Goal: Transaction & Acquisition: Book appointment/travel/reservation

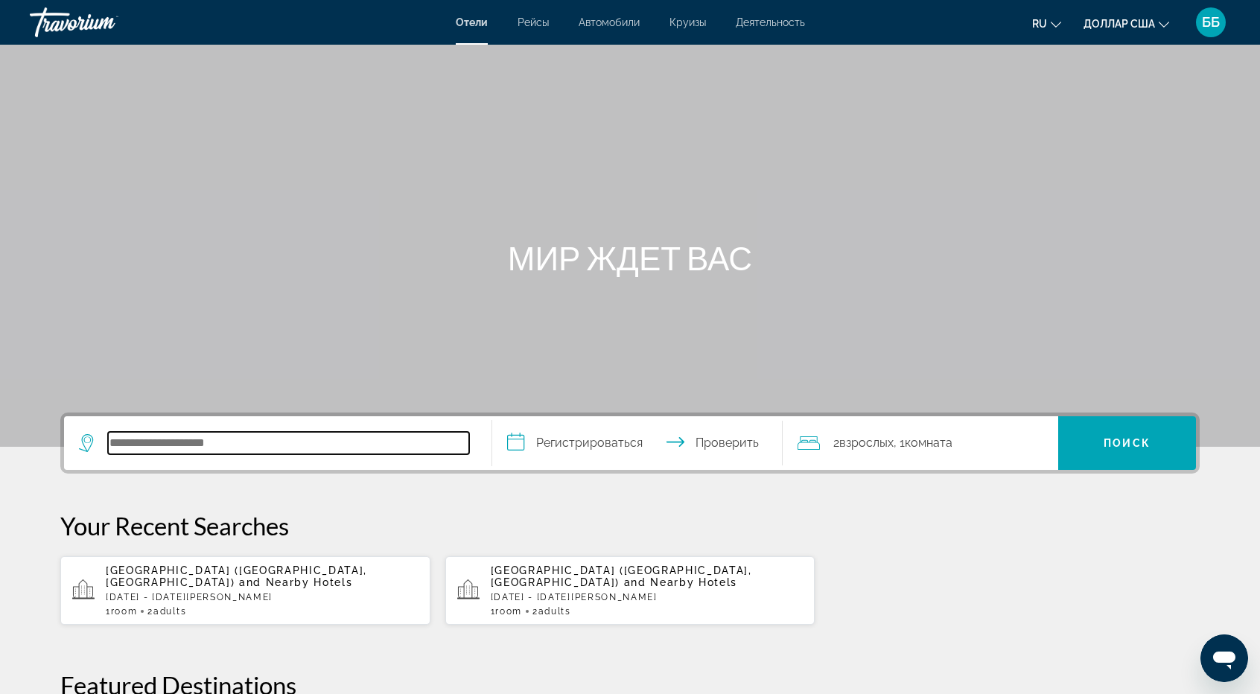
click at [142, 445] on input "Поиск отеля" at bounding box center [288, 443] width 361 height 22
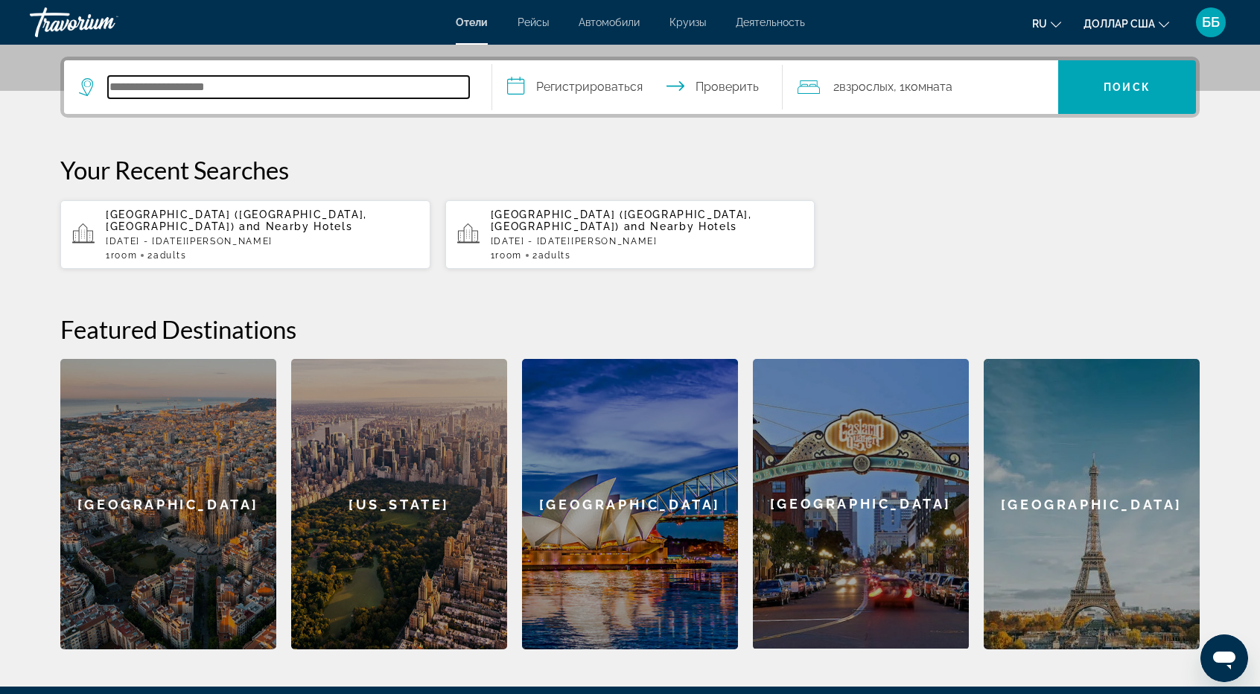
scroll to position [364, 0]
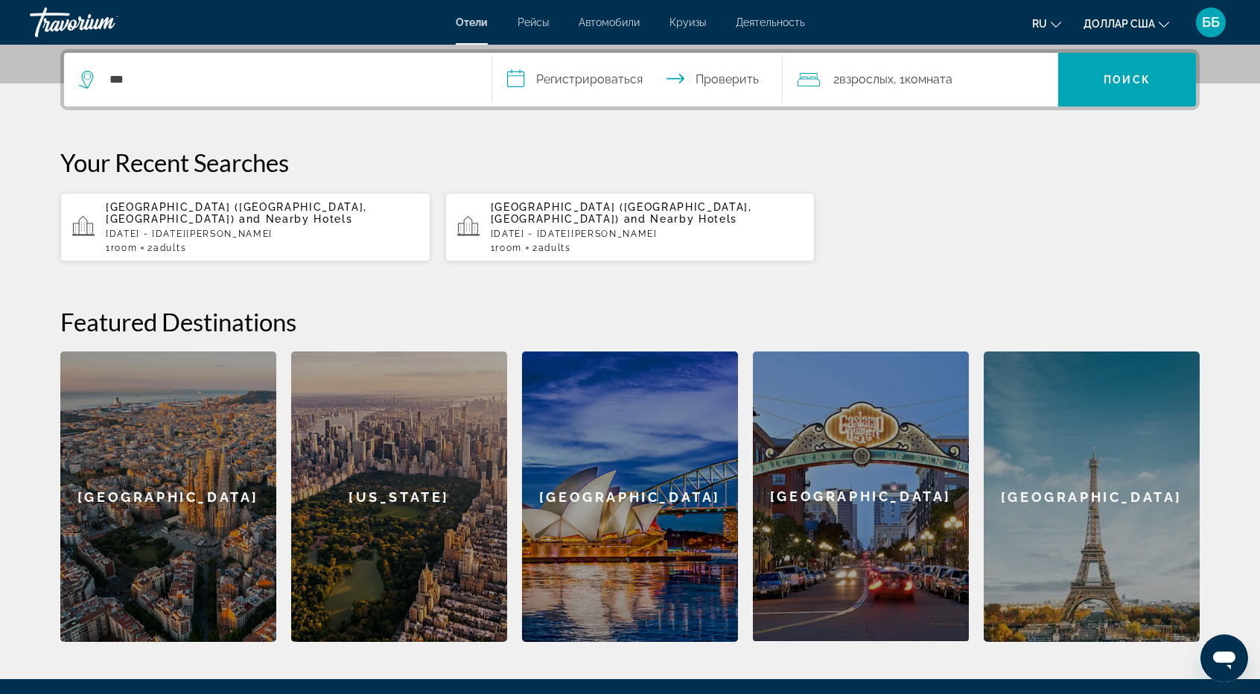
click at [214, 317] on h2 "Featured Destinations" at bounding box center [630, 322] width 1140 height 30
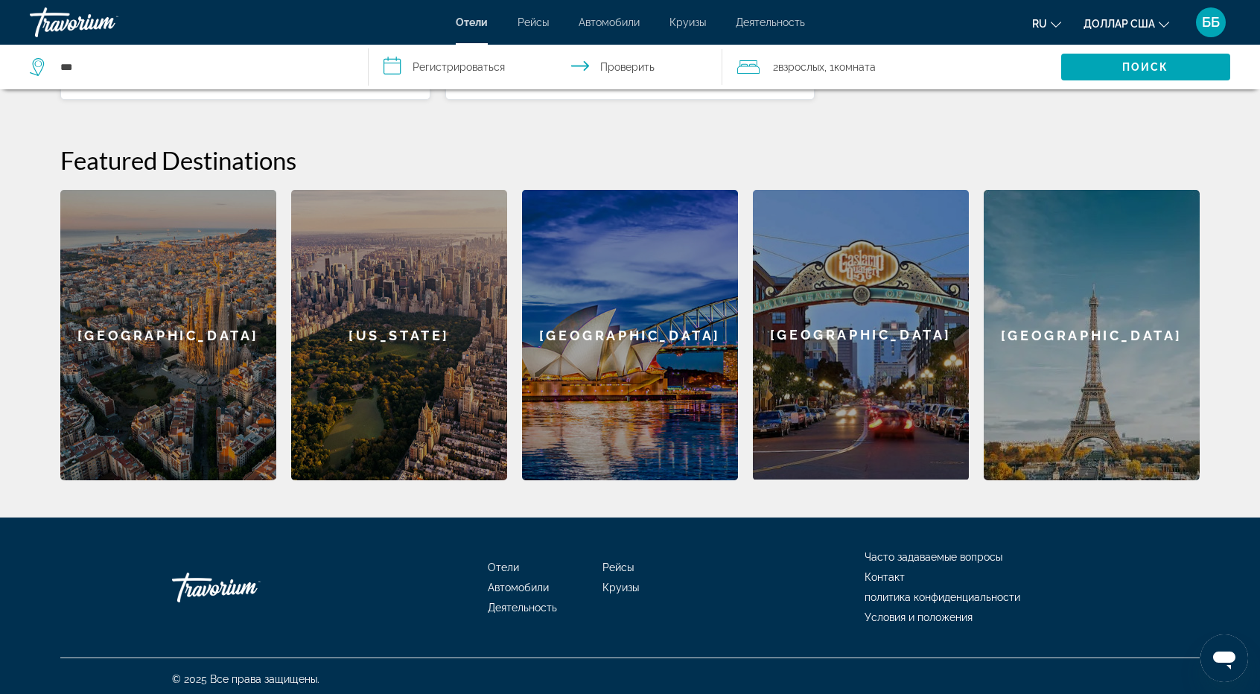
scroll to position [530, 0]
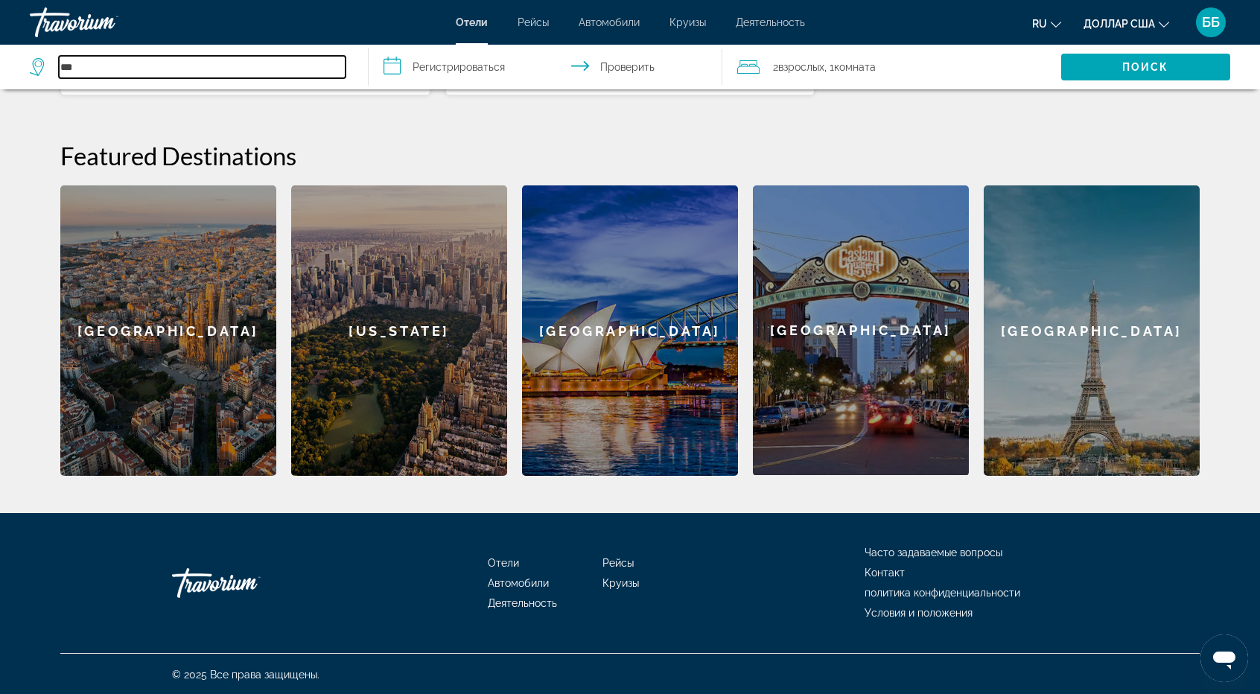
click at [121, 67] on input "***" at bounding box center [202, 67] width 287 height 22
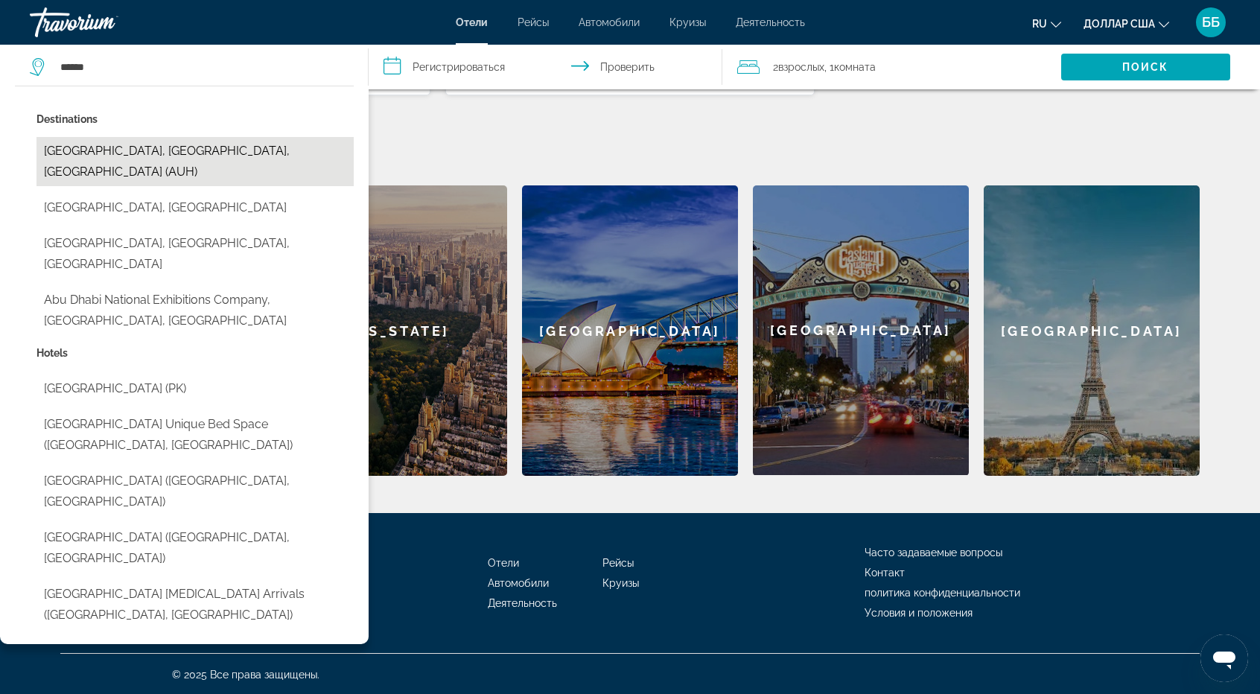
click at [164, 148] on button "[GEOGRAPHIC_DATA], [GEOGRAPHIC_DATA], [GEOGRAPHIC_DATA] (AUH)" at bounding box center [195, 161] width 317 height 49
type input "**********"
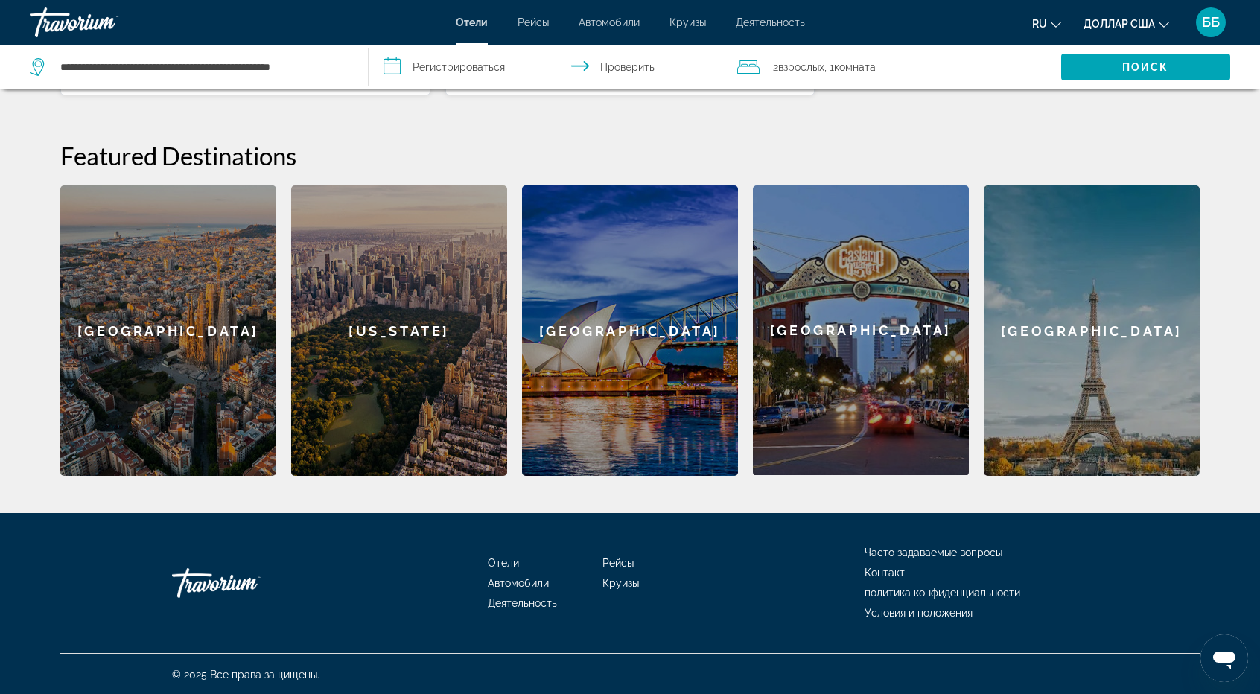
click at [448, 66] on input "**********" at bounding box center [549, 69] width 360 height 49
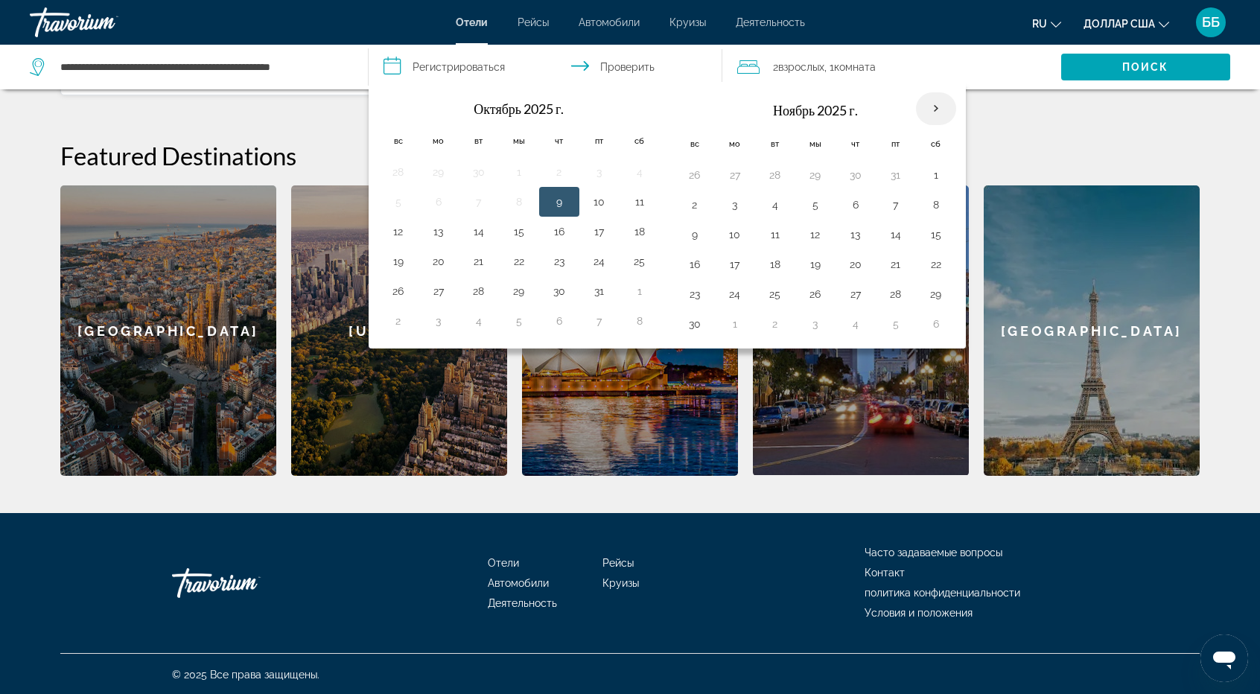
click at [930, 107] on th "В следующем месяце" at bounding box center [936, 108] width 40 height 33
click at [927, 111] on th "В следующем месяце" at bounding box center [936, 108] width 40 height 33
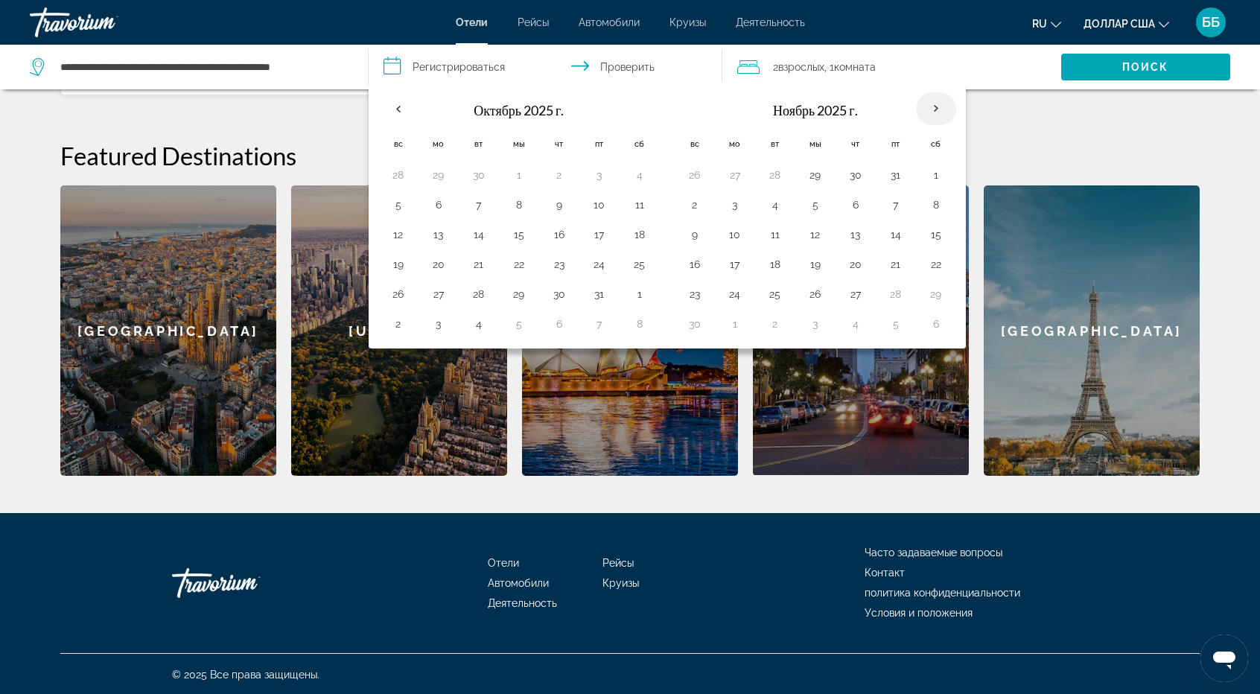
click at [927, 111] on th "В следующем месяце" at bounding box center [936, 108] width 40 height 33
click at [1060, 29] on button "ru Английский Español французский Итальяно португальский русский" at bounding box center [1047, 24] width 29 height 22
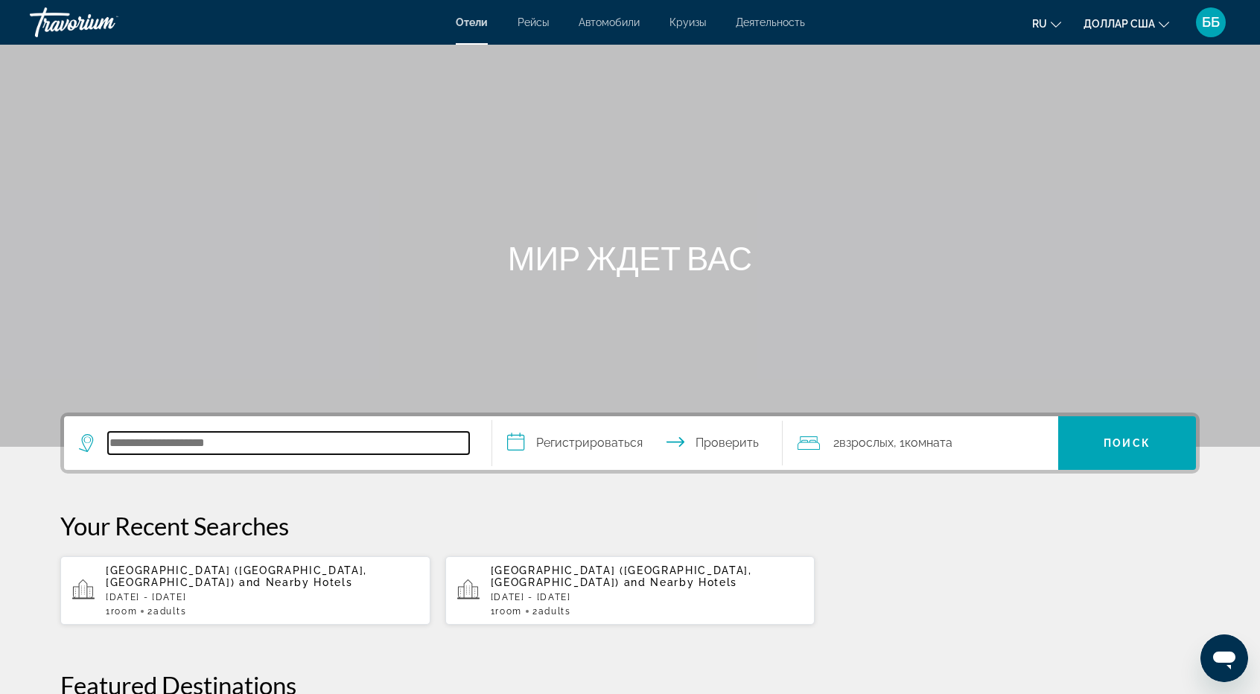
click at [179, 442] on input "Поиск отеля" at bounding box center [288, 443] width 361 height 22
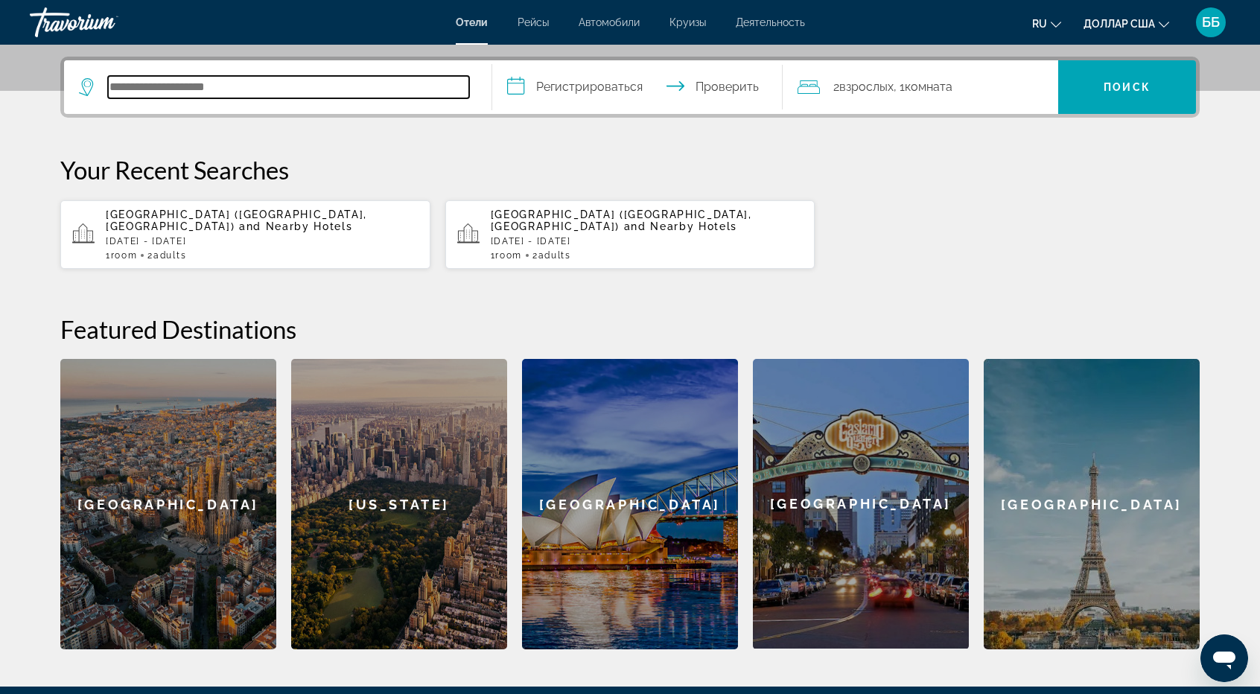
scroll to position [364, 0]
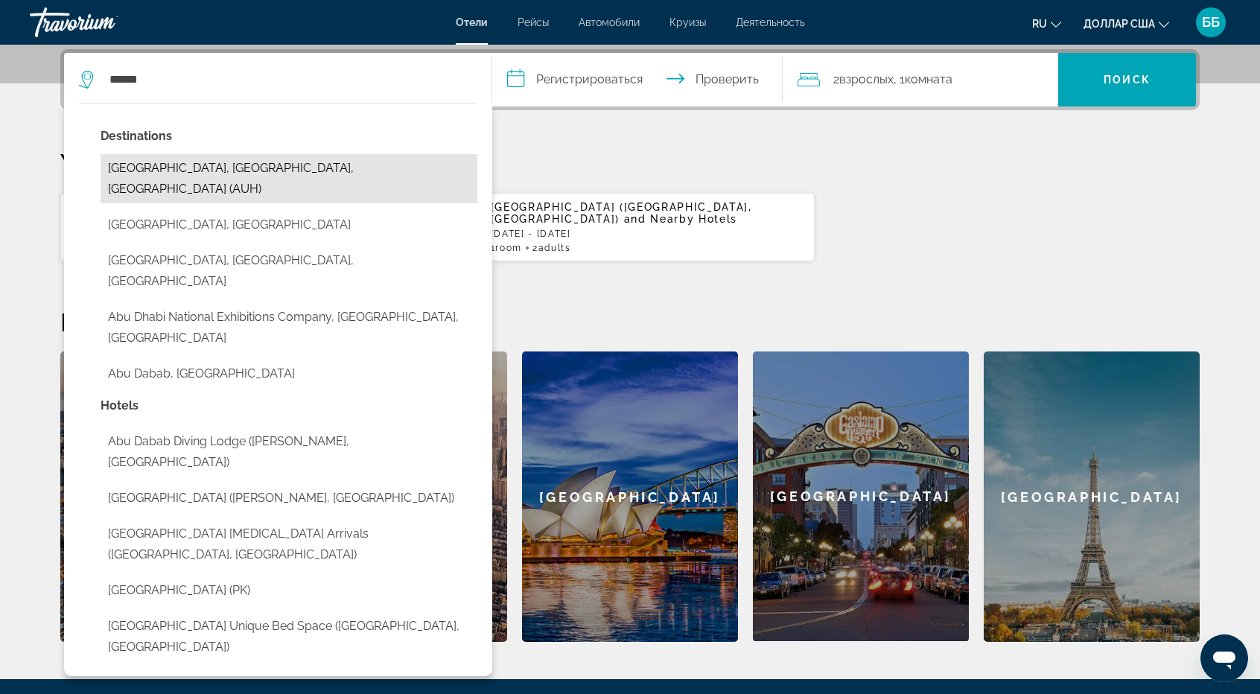
click at [286, 168] on button "[GEOGRAPHIC_DATA], [GEOGRAPHIC_DATA], [GEOGRAPHIC_DATA] (AUH)" at bounding box center [289, 178] width 377 height 49
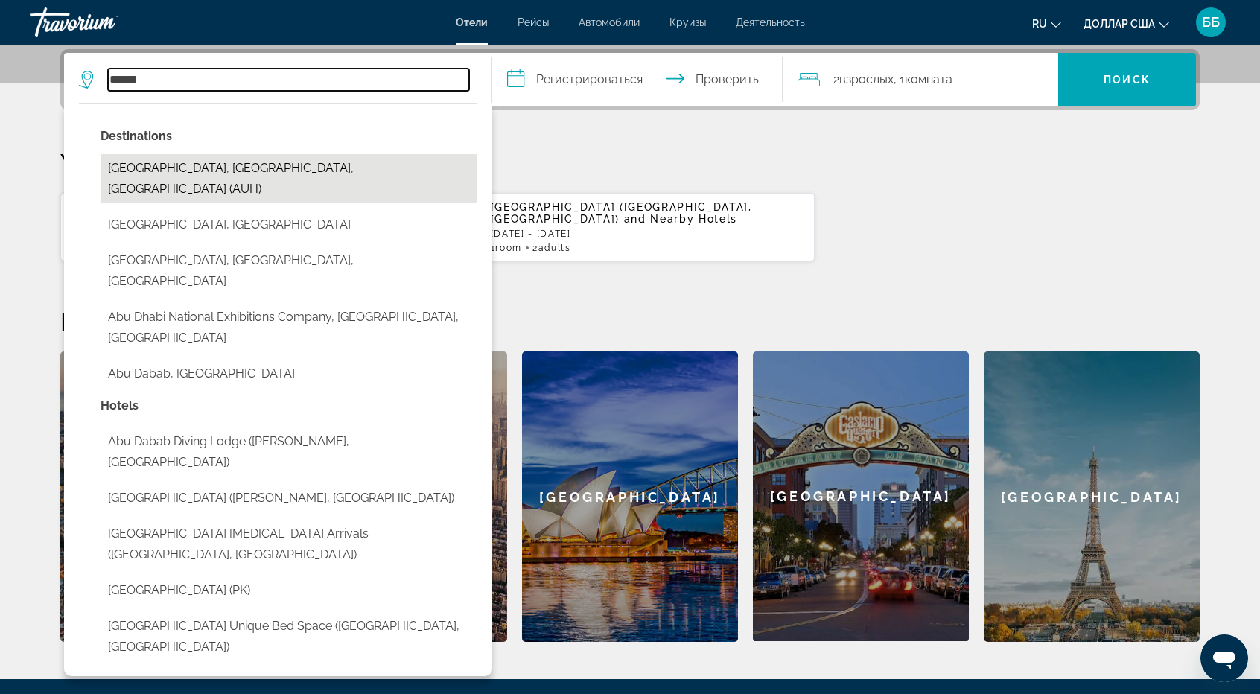
type input "**********"
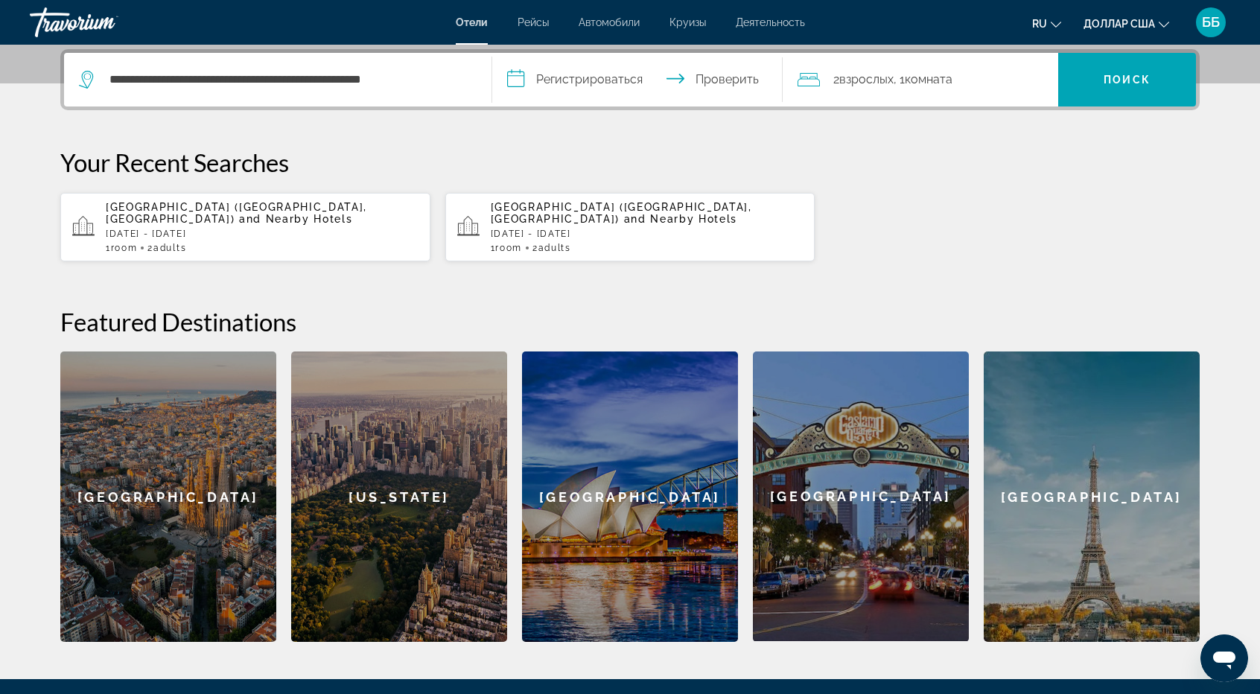
click at [595, 80] on input "**********" at bounding box center [640, 82] width 297 height 58
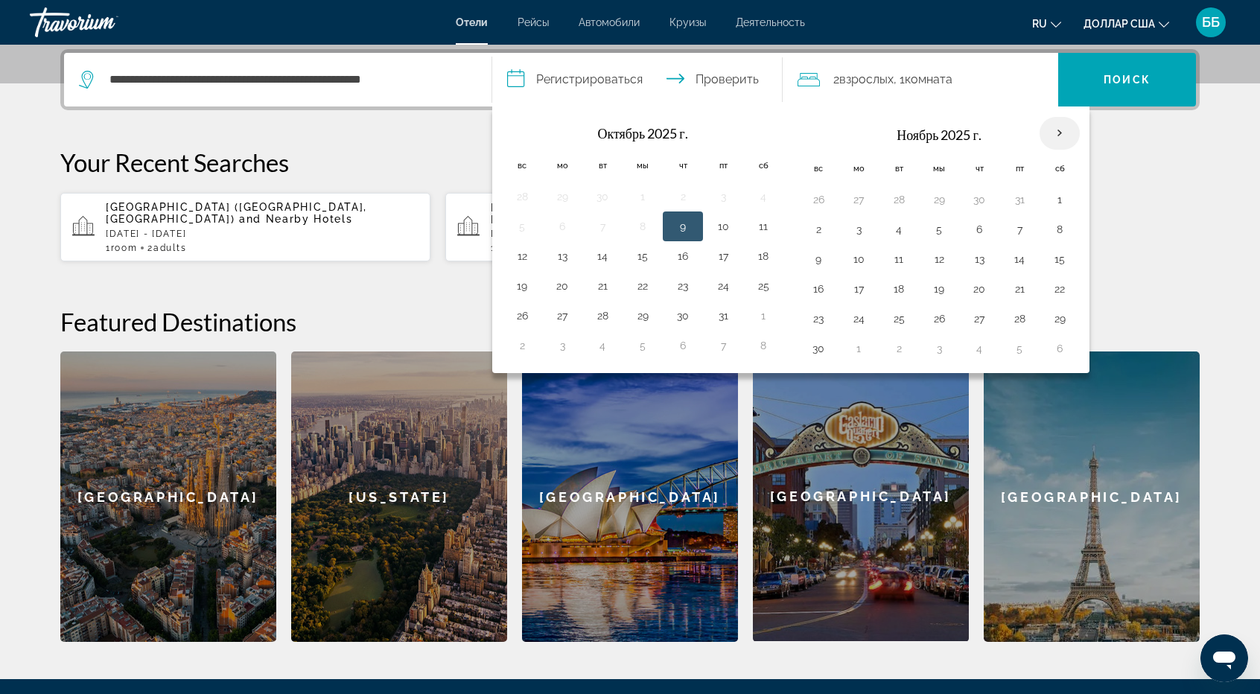
click at [1057, 133] on th "В следующем месяце" at bounding box center [1060, 133] width 40 height 33
click at [1043, 129] on th "В следующем месяце" at bounding box center [1060, 133] width 40 height 33
click at [1052, 133] on th "В следующем месяце" at bounding box center [1060, 133] width 40 height 33
click at [1065, 22] on ul "ru Английский Español французский Итальяно португальский русский доллар США дол…" at bounding box center [1112, 22] width 159 height 24
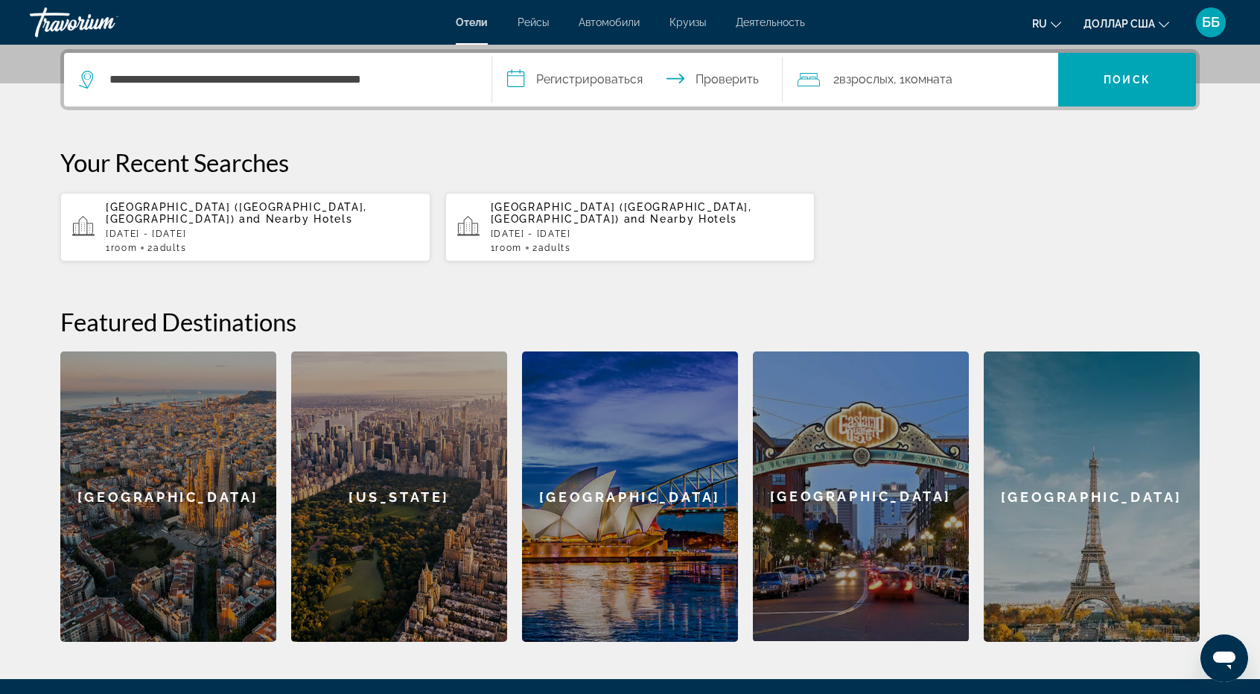
click at [1054, 23] on icon "Изменить язык" at bounding box center [1056, 24] width 10 height 10
click at [1020, 57] on font "Английский" at bounding box center [1005, 60] width 62 height 12
click at [1055, 15] on button "ru Английский Español французский Итальяно португальский русский" at bounding box center [1047, 24] width 29 height 22
click at [1006, 57] on font "Английский" at bounding box center [1005, 60] width 62 height 12
click at [1049, 22] on button "ru Английский Español французский Итальяно португальский русский" at bounding box center [1047, 24] width 29 height 22
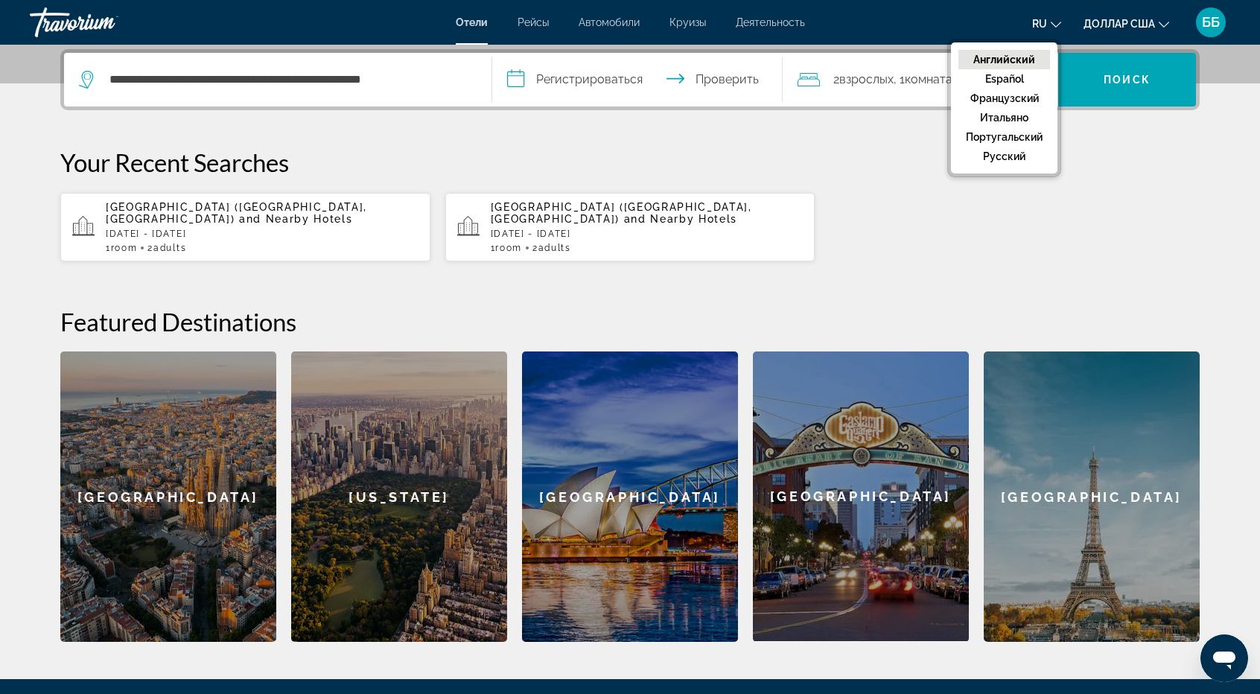
click at [1007, 60] on font "Английский" at bounding box center [1005, 60] width 62 height 12
click at [1053, 17] on mat-icon "Изменить язык" at bounding box center [1056, 22] width 10 height 10
click at [992, 57] on font "Английский" at bounding box center [1005, 60] width 62 height 12
click at [1038, 23] on font "ru" at bounding box center [1040, 24] width 15 height 12
click at [980, 57] on font "Английский" at bounding box center [1005, 60] width 62 height 12
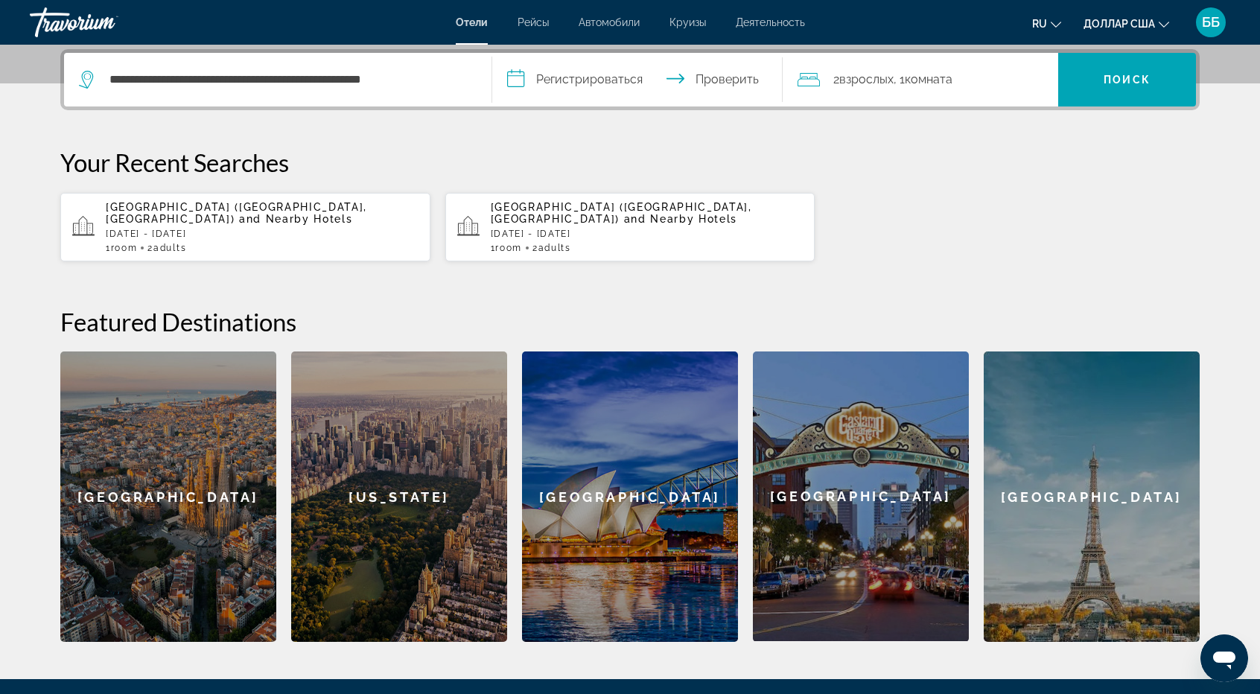
drag, startPoint x: 591, startPoint y: 70, endPoint x: 1067, endPoint y: 229, distance: 501.8
click at [1067, 229] on div "Abu Dhabi Plaza Hotel Apartments (Abu Dhabi, AE) and Nearby Hotels Mon, 29 Dec …" at bounding box center [630, 227] width 1140 height 70
click at [1056, 20] on icon "Изменить язык" at bounding box center [1056, 24] width 10 height 10
click at [1013, 56] on font "Английский" at bounding box center [1005, 60] width 62 height 12
click at [1214, 22] on font "ББ" at bounding box center [1211, 22] width 18 height 16
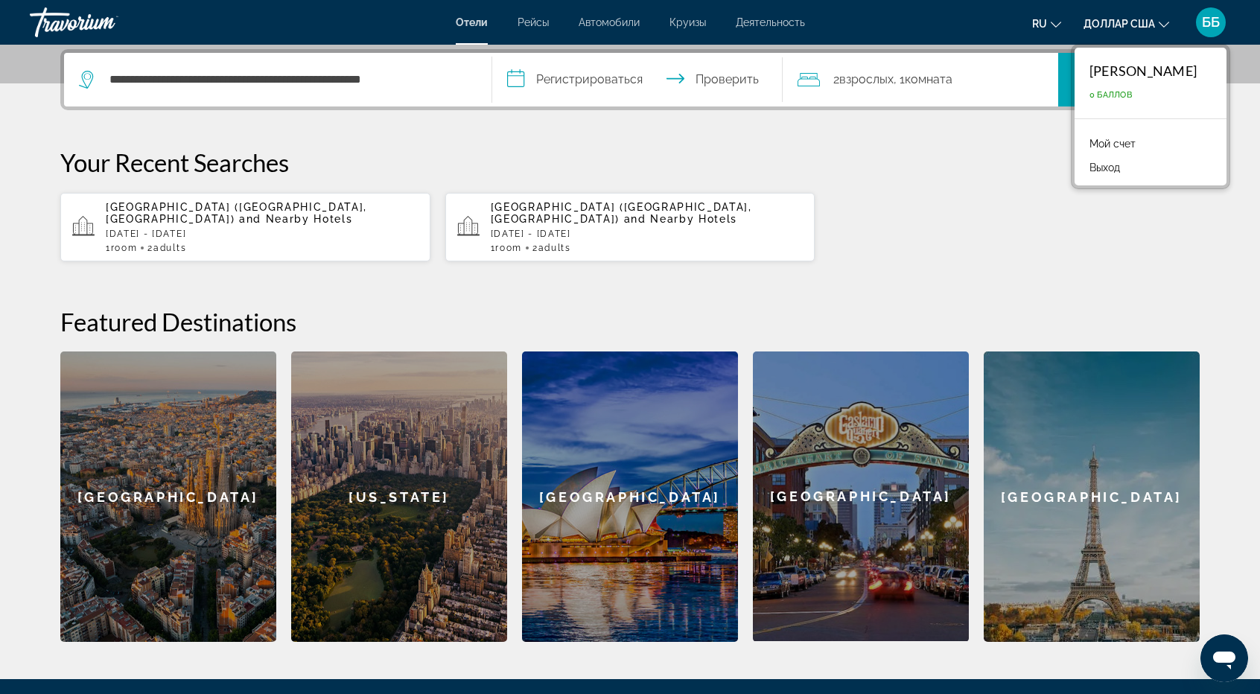
click at [948, 120] on div "**********" at bounding box center [630, 345] width 1199 height 593
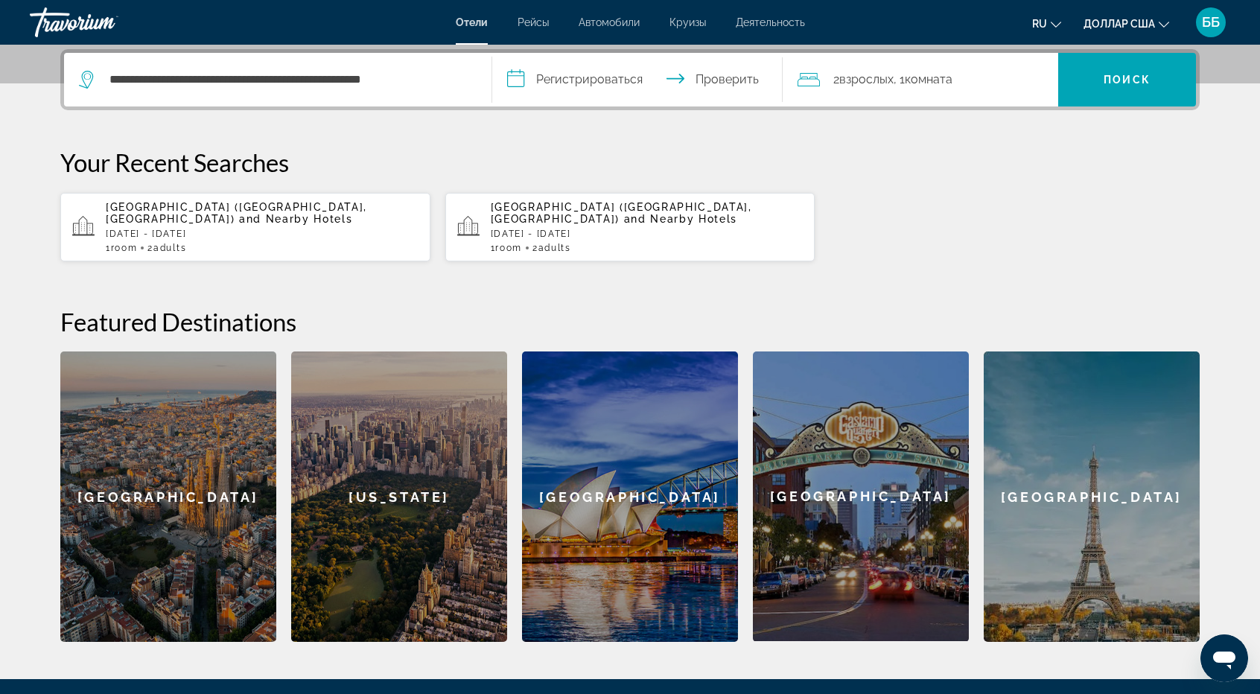
click at [1049, 25] on button "ru Английский Español французский Итальяно португальский русский" at bounding box center [1047, 24] width 29 height 22
click at [1007, 57] on font "Английский" at bounding box center [1005, 60] width 62 height 12
click at [1051, 23] on icon "Изменить язык" at bounding box center [1056, 24] width 10 height 10
click at [994, 57] on font "Английский" at bounding box center [1005, 60] width 62 height 12
click at [1059, 19] on icon "Изменить язык" at bounding box center [1056, 24] width 10 height 10
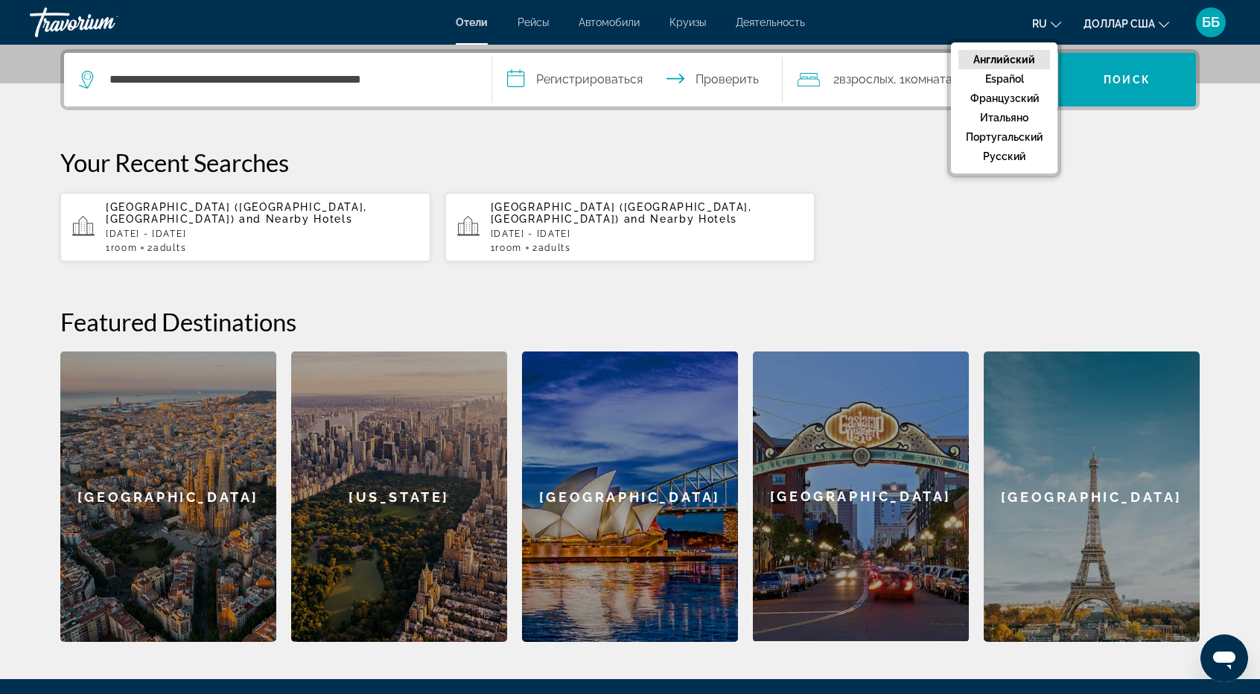
click at [1008, 57] on font "Английский" at bounding box center [1005, 60] width 62 height 12
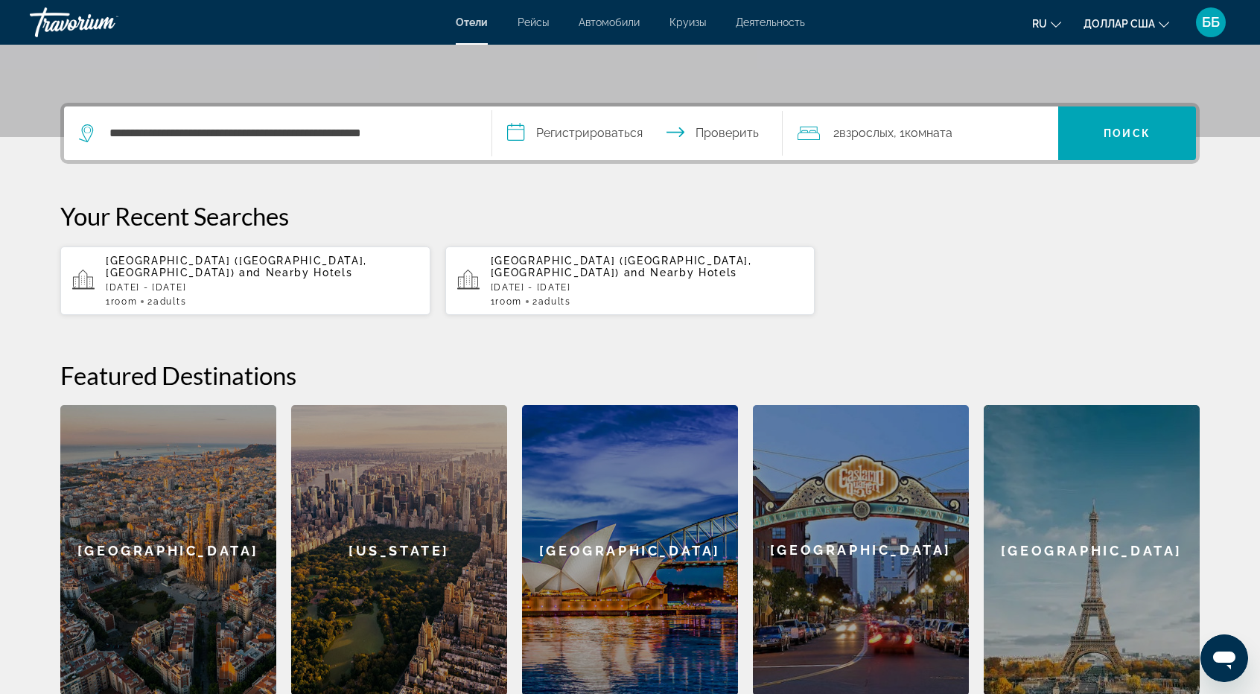
scroll to position [289, 0]
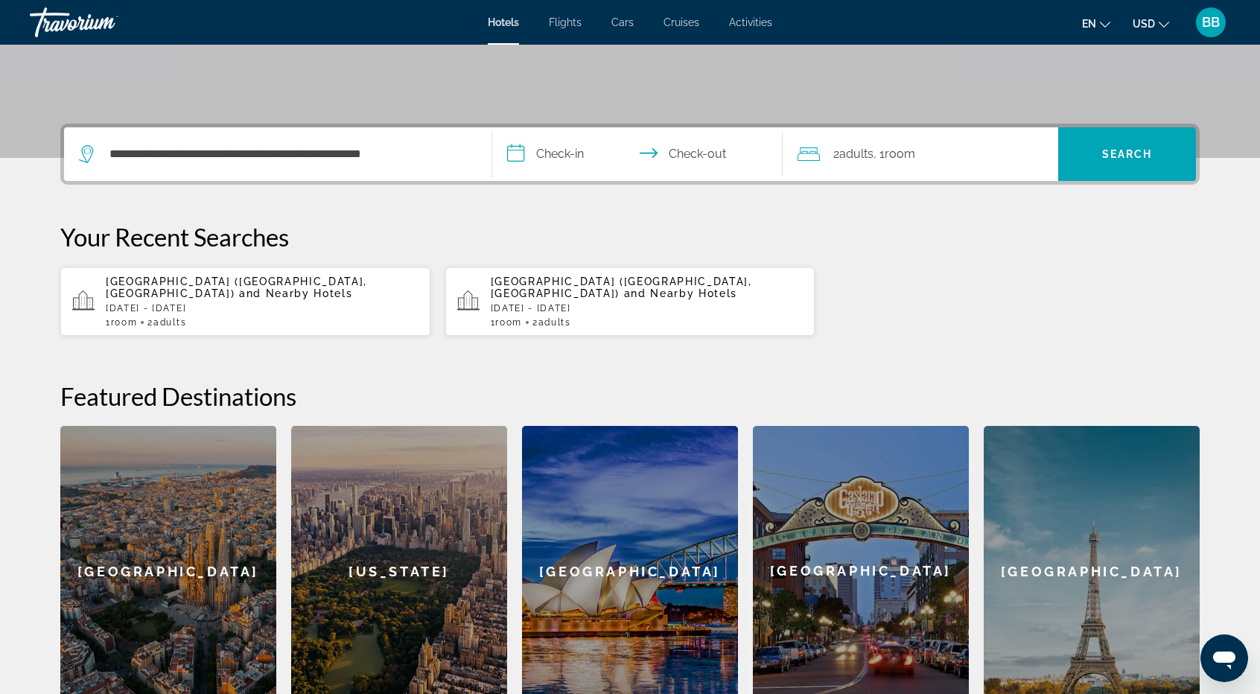
click at [571, 153] on input "**********" at bounding box center [640, 156] width 297 height 58
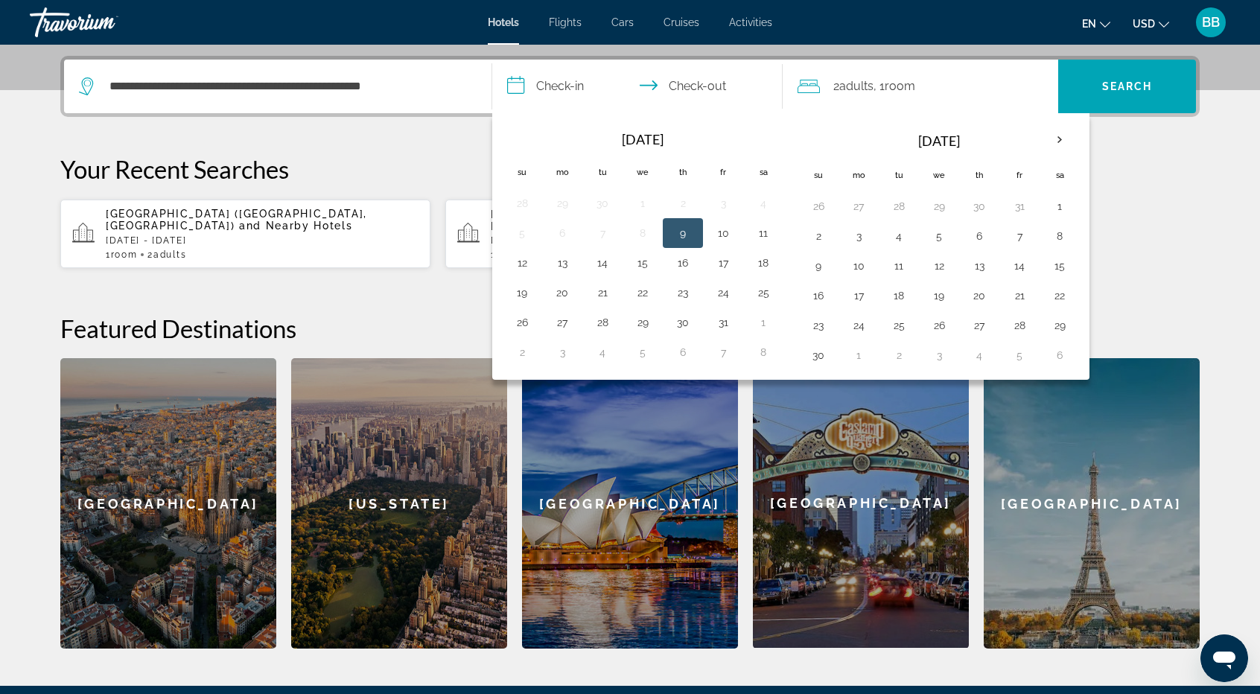
scroll to position [364, 0]
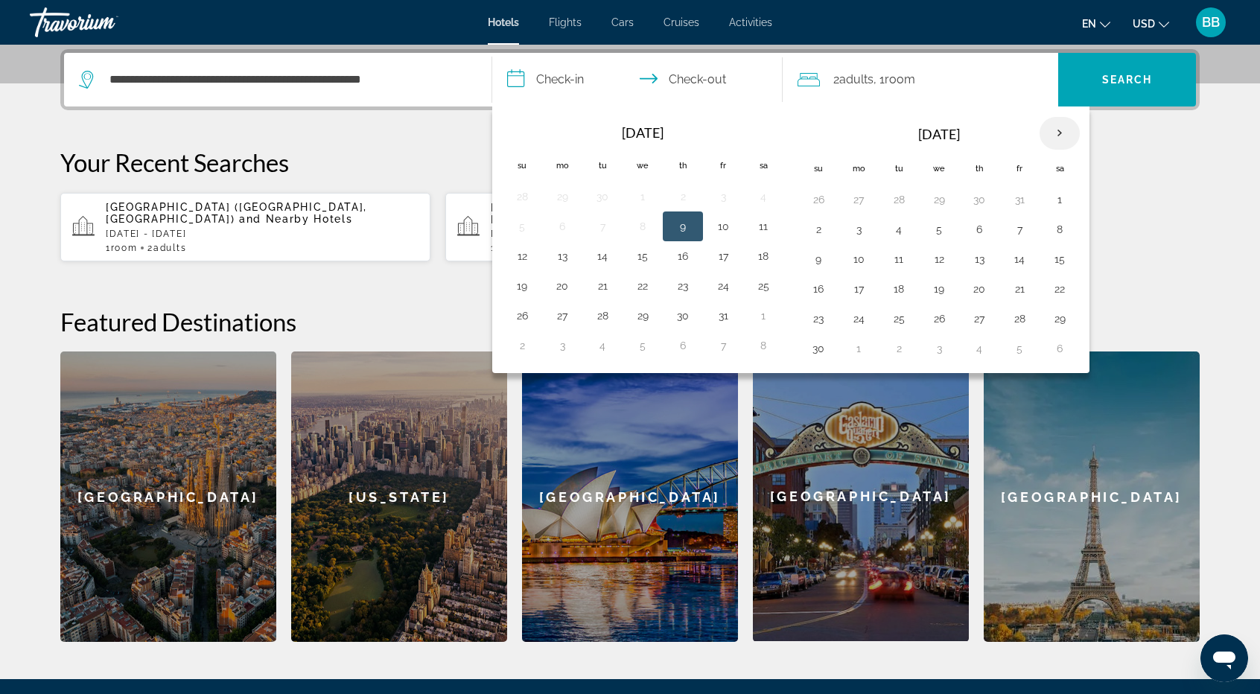
click at [1053, 135] on th "Next month" at bounding box center [1060, 133] width 40 height 33
click at [898, 226] on button "6" at bounding box center [899, 229] width 24 height 21
click at [1013, 227] on button "9" at bounding box center [1020, 229] width 24 height 21
type input "**********"
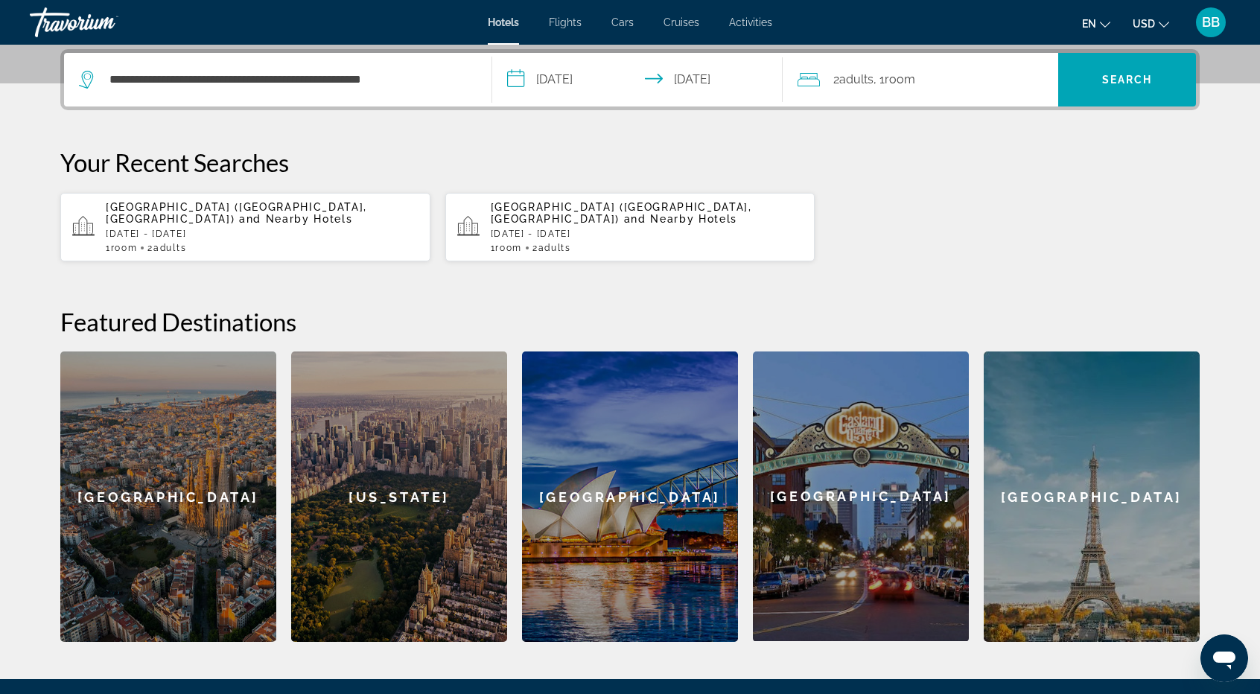
click at [913, 78] on span "Room" at bounding box center [900, 79] width 31 height 14
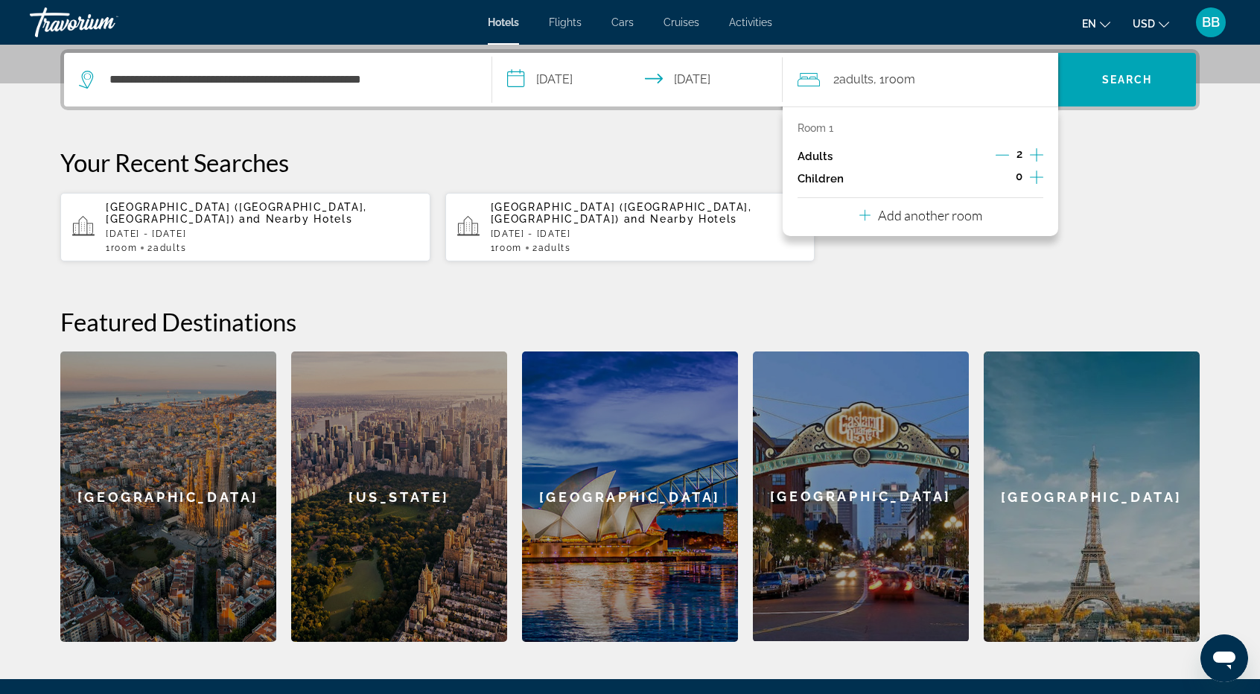
click at [1036, 150] on icon "Increment adults" at bounding box center [1036, 155] width 13 height 18
click at [1034, 180] on icon "Increment children" at bounding box center [1036, 177] width 13 height 18
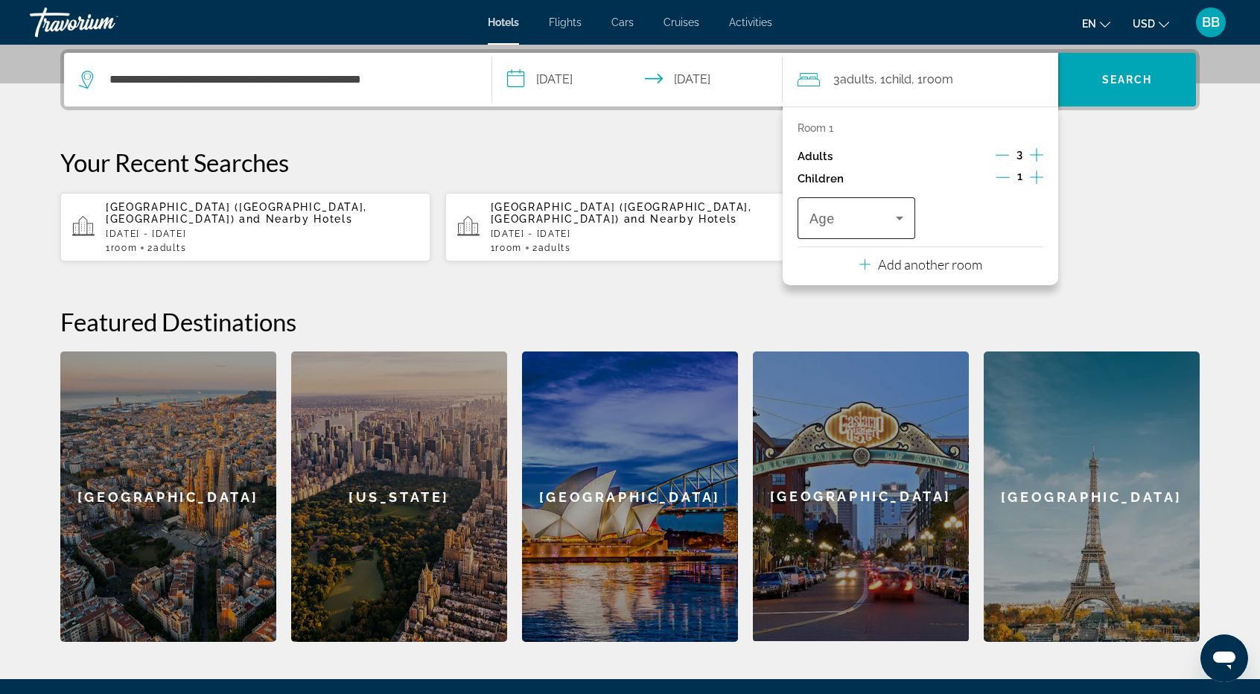
click at [902, 217] on icon "Travelers: 3 adults, 1 child" at bounding box center [899, 219] width 7 height 4
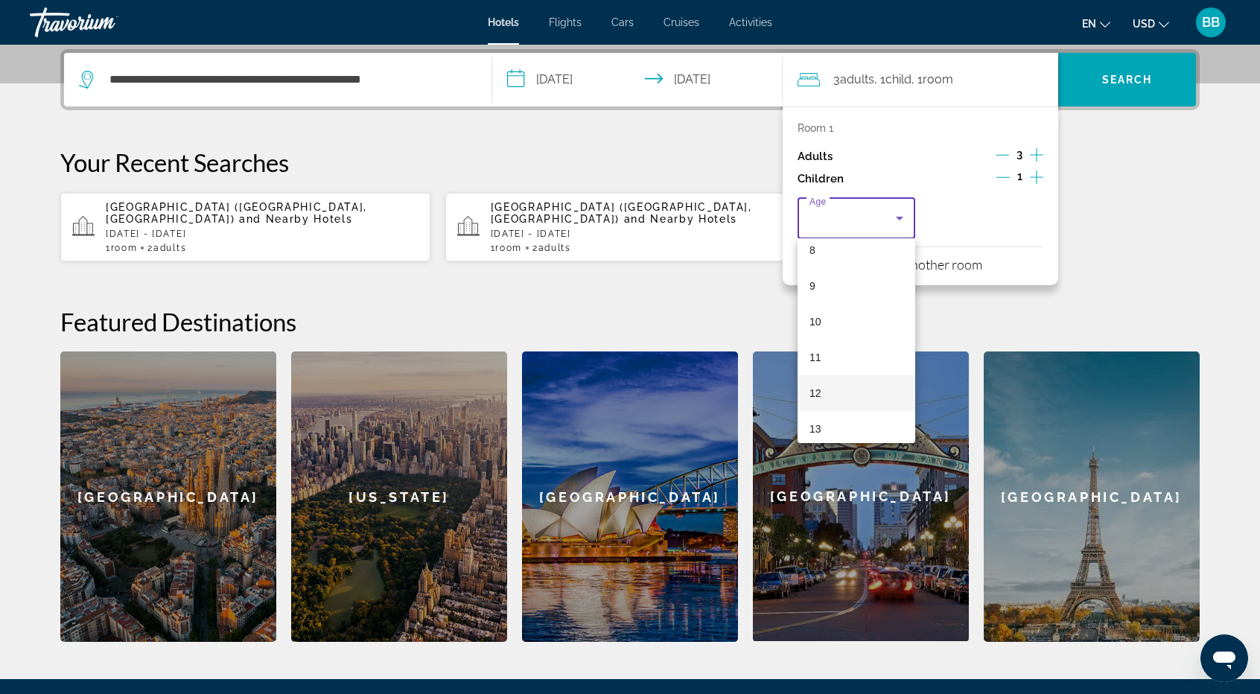
scroll to position [447, 0]
click at [825, 385] on mat-option "16" at bounding box center [857, 388] width 118 height 36
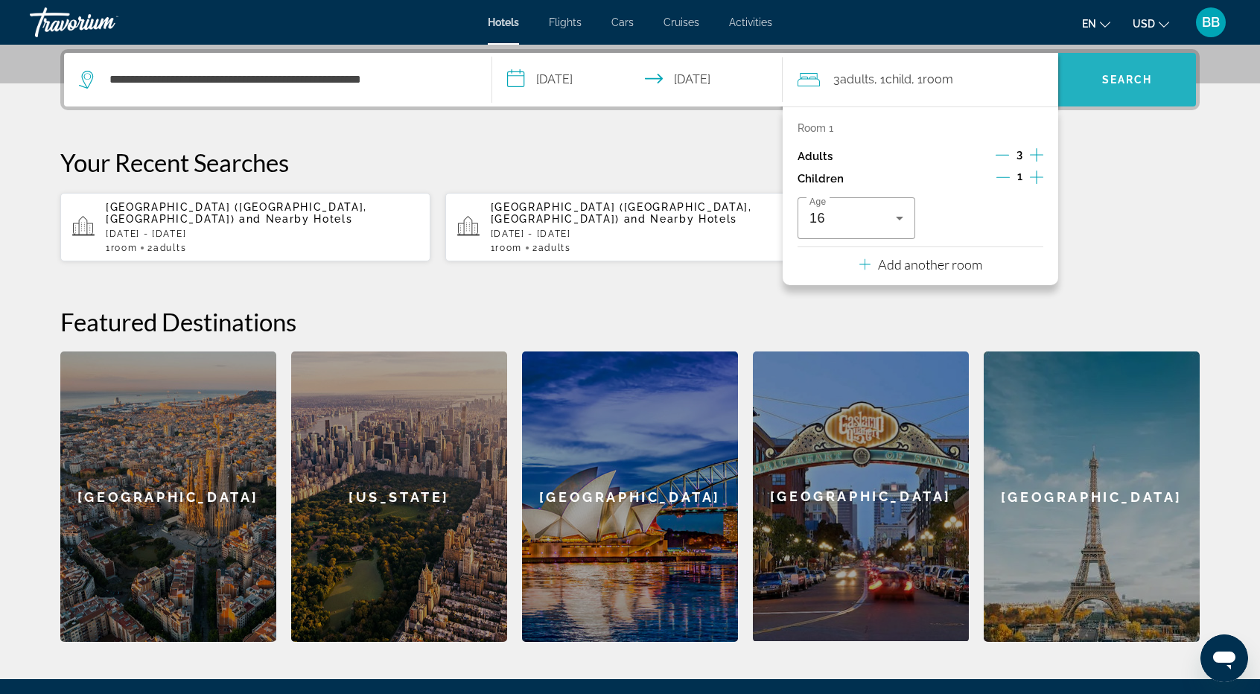
click at [1132, 74] on span "Search" at bounding box center [1128, 80] width 51 height 12
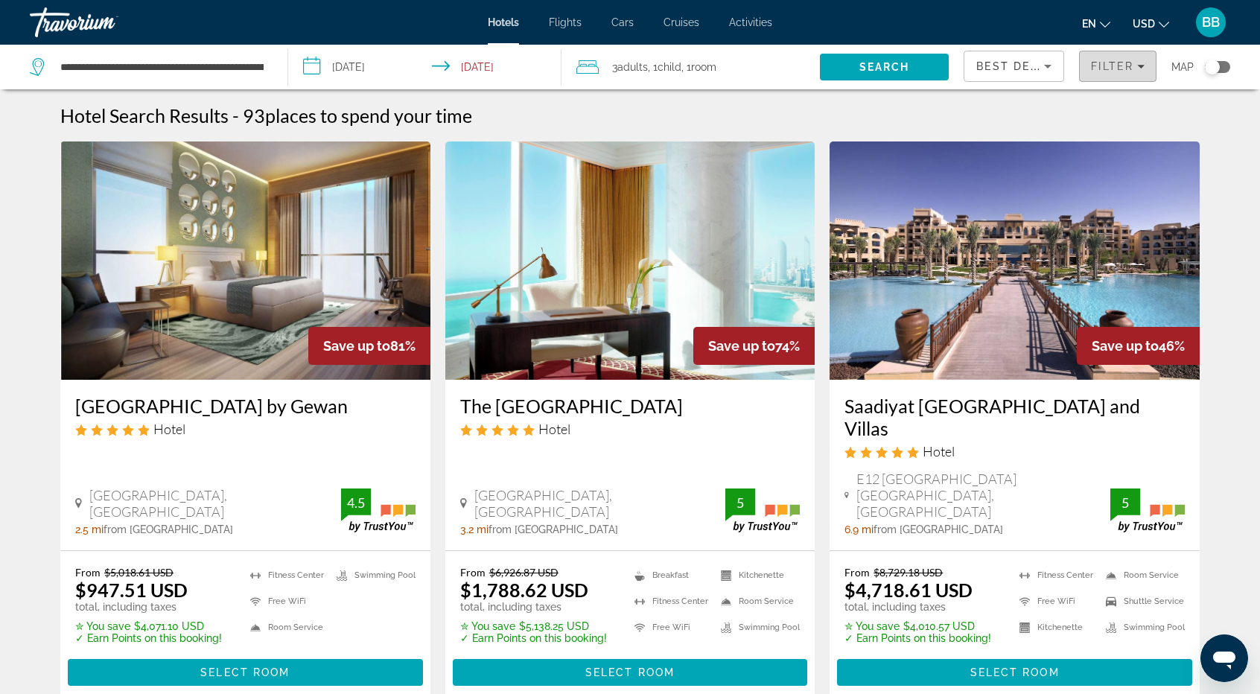
click at [1146, 68] on span "Filters" at bounding box center [1118, 66] width 76 height 36
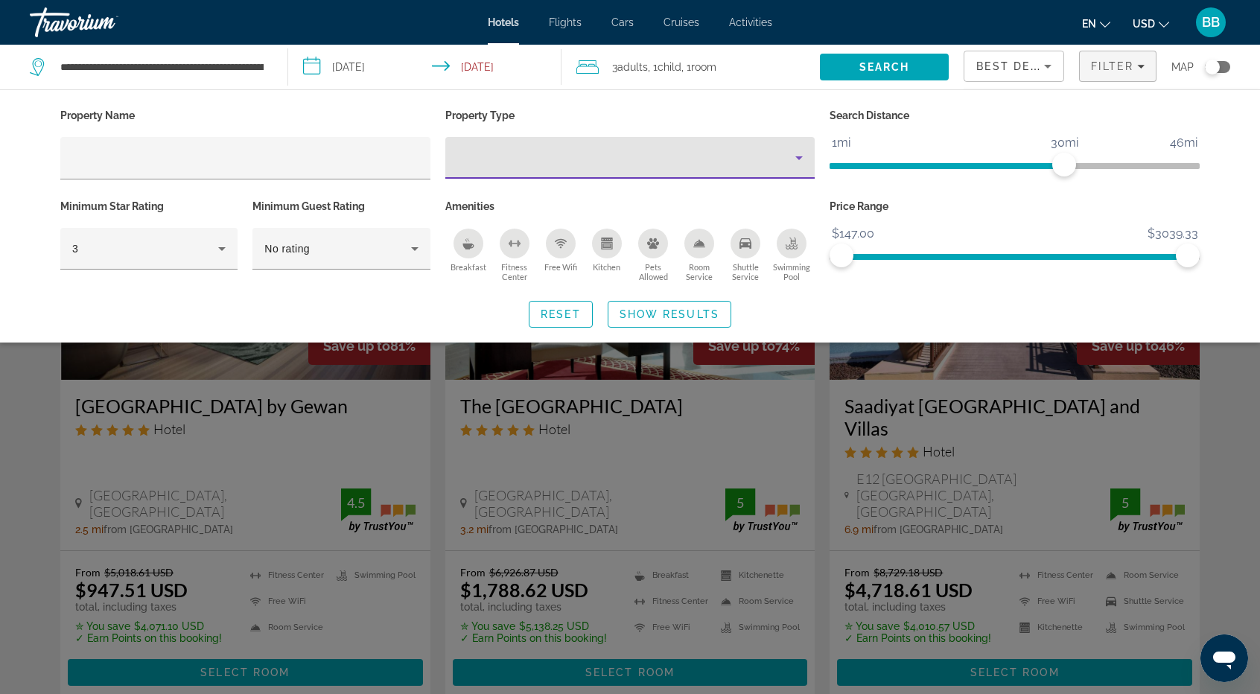
click at [799, 156] on icon "Property type" at bounding box center [799, 158] width 7 height 4
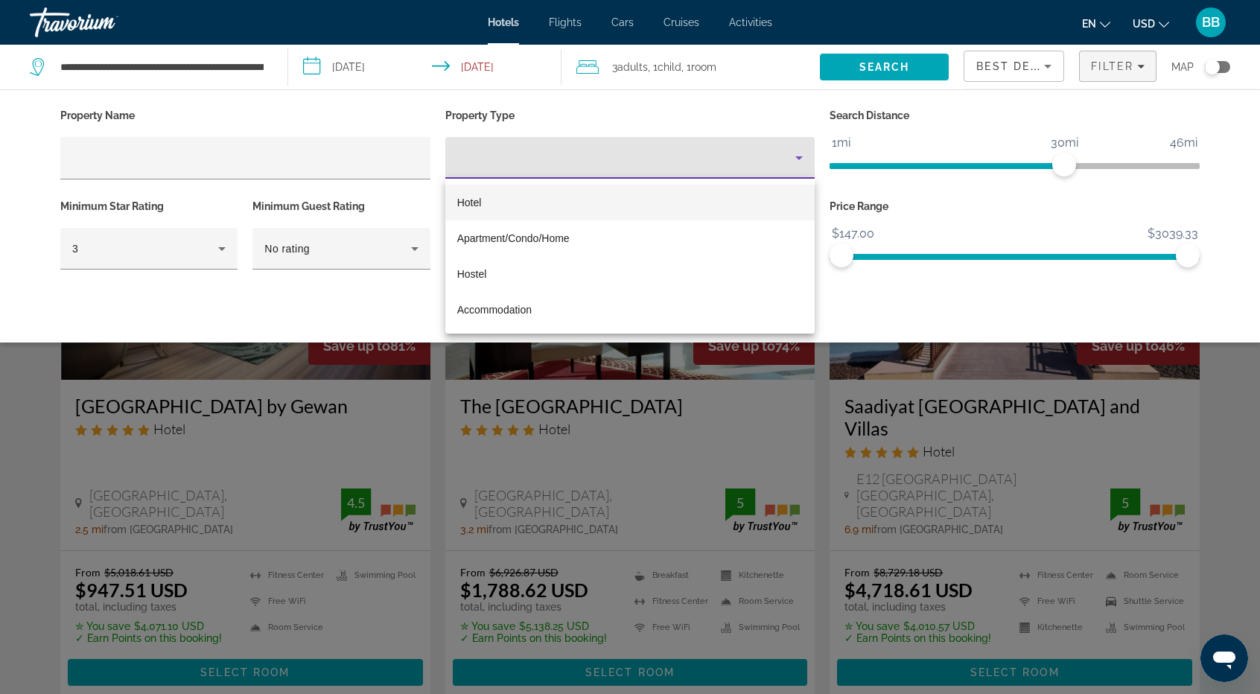
click at [666, 103] on div at bounding box center [630, 347] width 1260 height 694
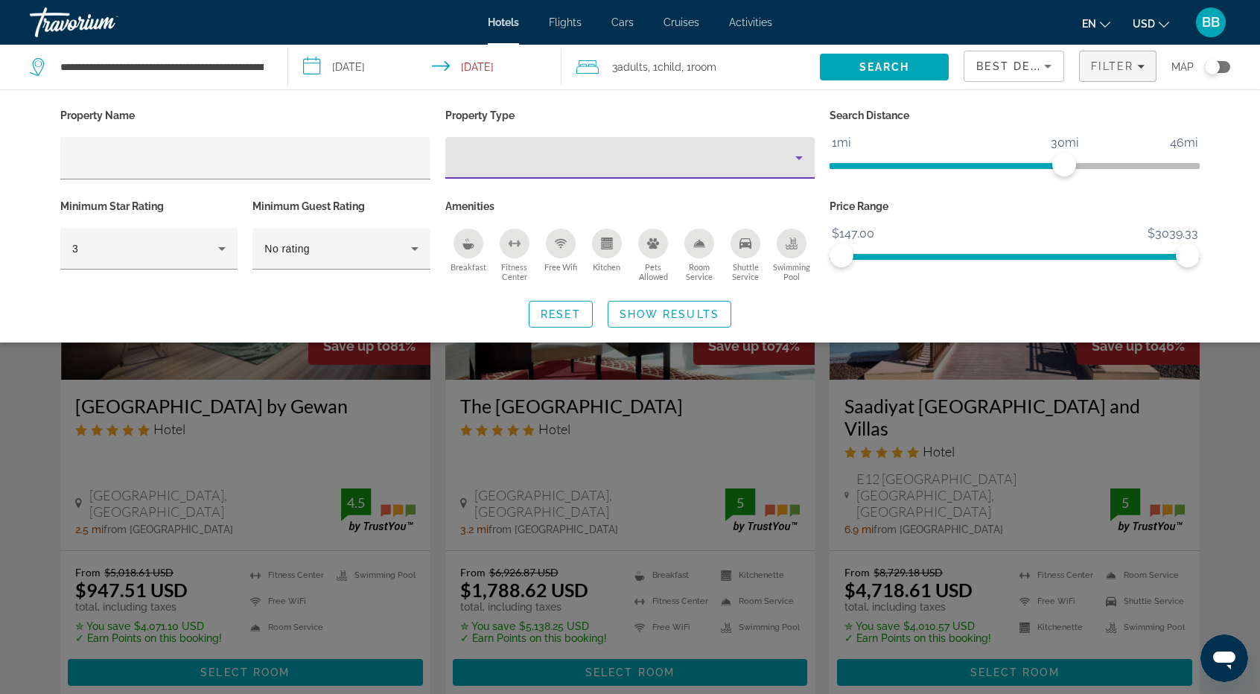
click at [806, 152] on icon "Property type" at bounding box center [799, 158] width 18 height 18
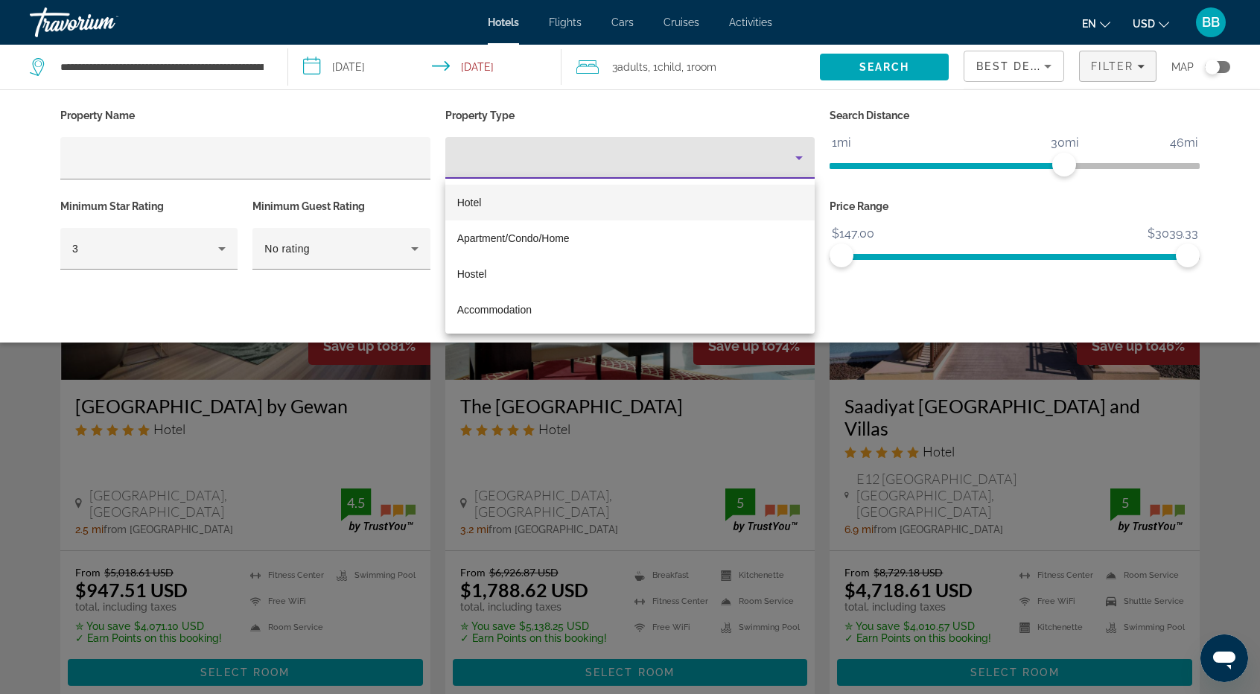
click at [602, 105] on div at bounding box center [630, 347] width 1260 height 694
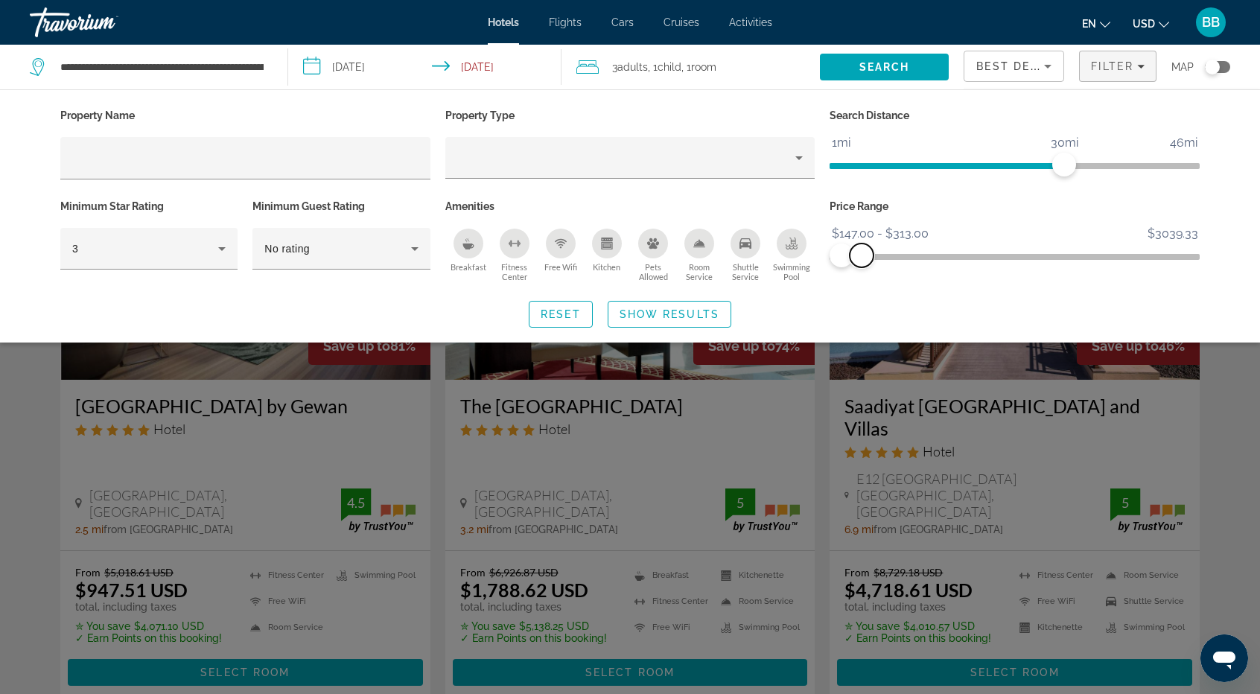
drag, startPoint x: 1185, startPoint y: 259, endPoint x: 862, endPoint y: 262, distance: 323.3
click at [862, 262] on span "ngx-slider-max" at bounding box center [862, 256] width 24 height 24
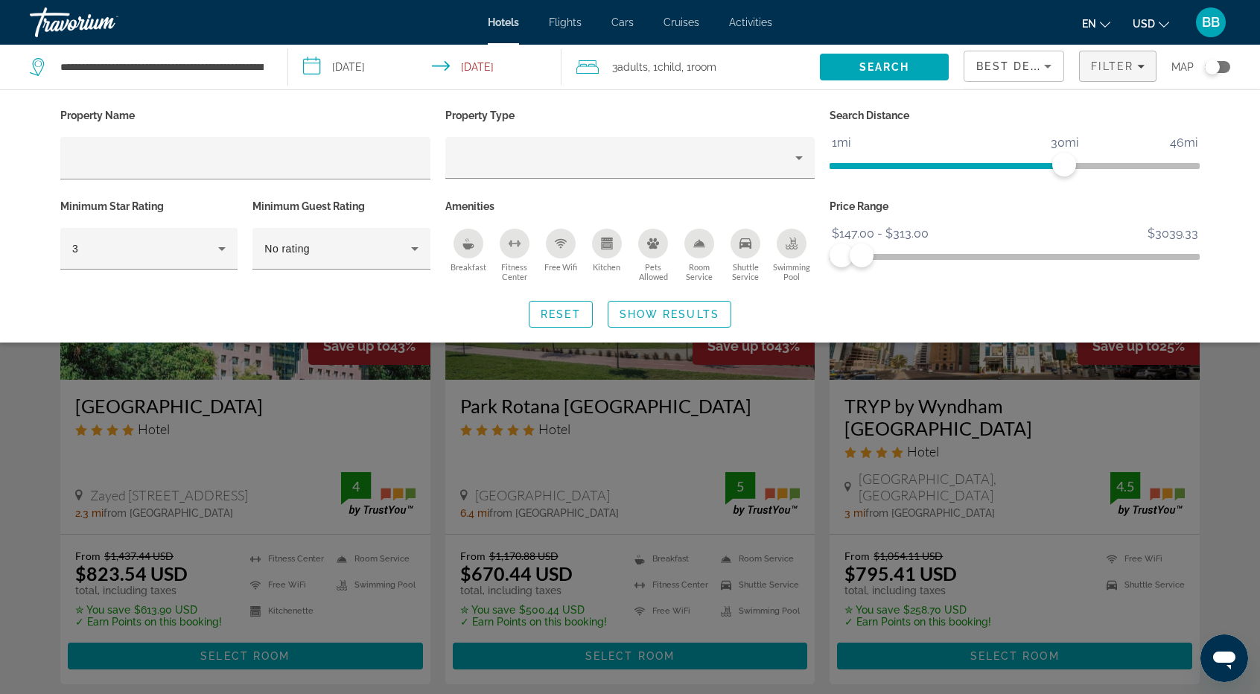
click at [1220, 305] on div "Property Name Property Type Search Distance 1mi 46mi 30mi Minimum Star Rating 3…" at bounding box center [630, 216] width 1199 height 223
click at [1144, 68] on icon "Filters" at bounding box center [1141, 66] width 7 height 7
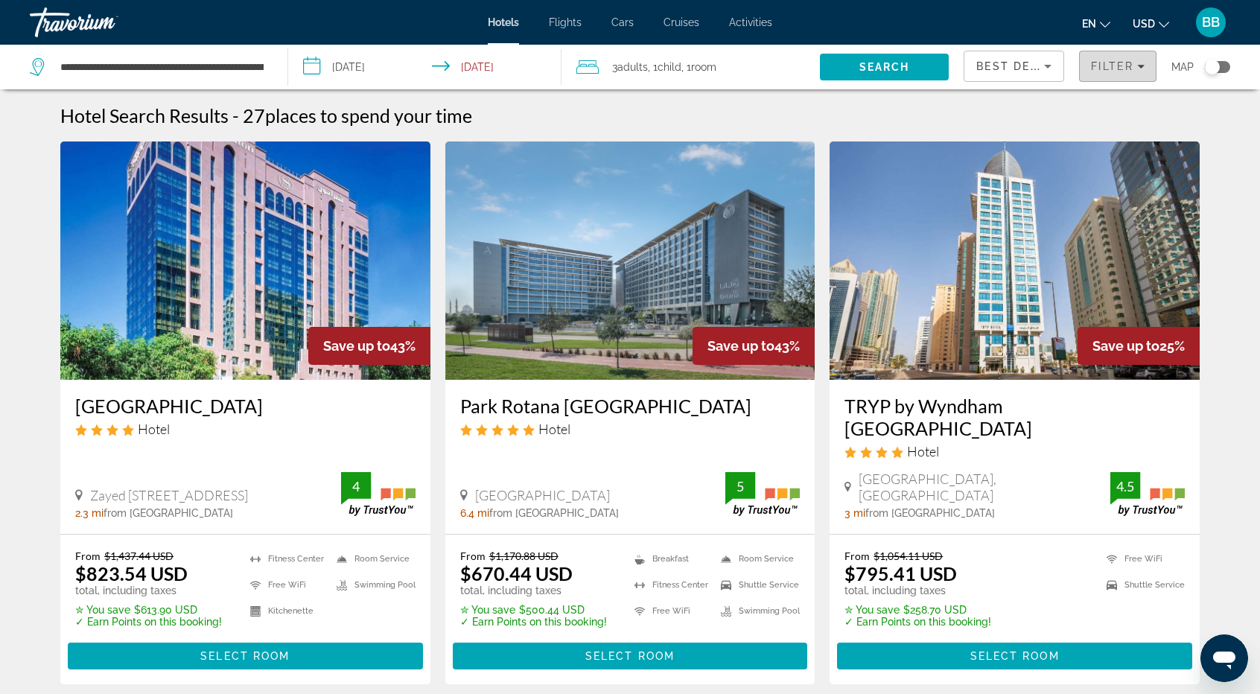
click at [1141, 63] on icon "Filters" at bounding box center [1141, 66] width 7 height 7
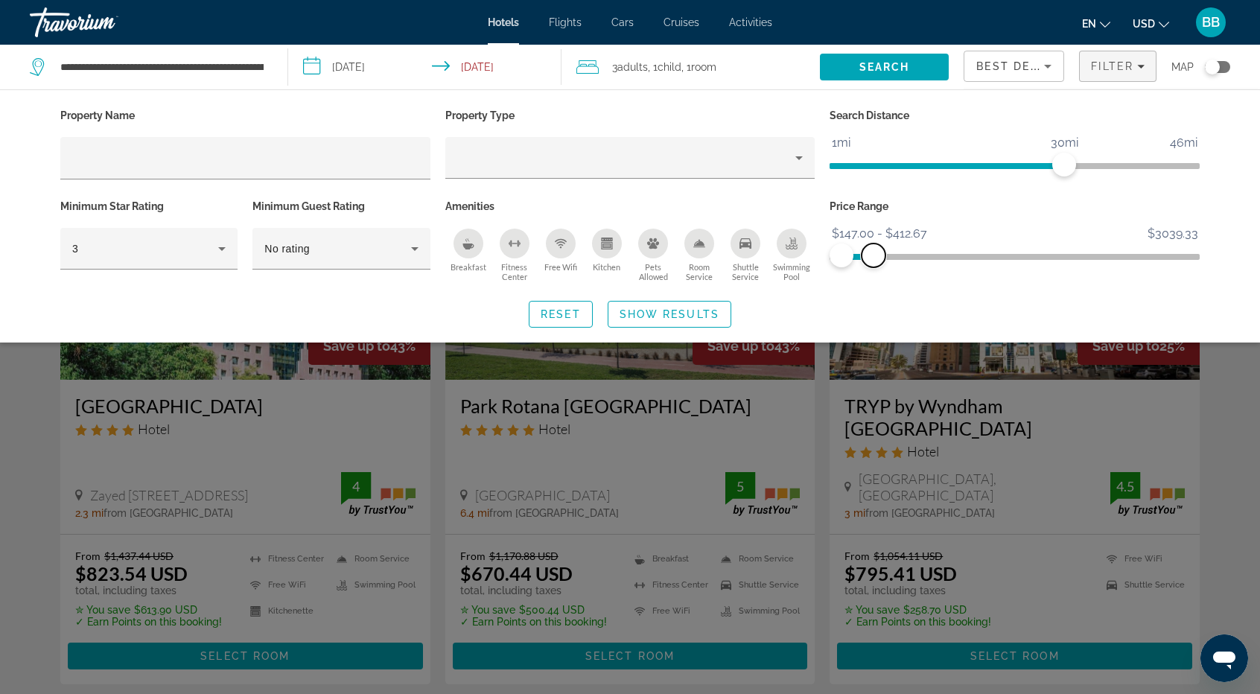
drag, startPoint x: 861, startPoint y: 252, endPoint x: 874, endPoint y: 254, distance: 12.9
click at [874, 254] on span "ngx-slider-max" at bounding box center [874, 256] width 24 height 24
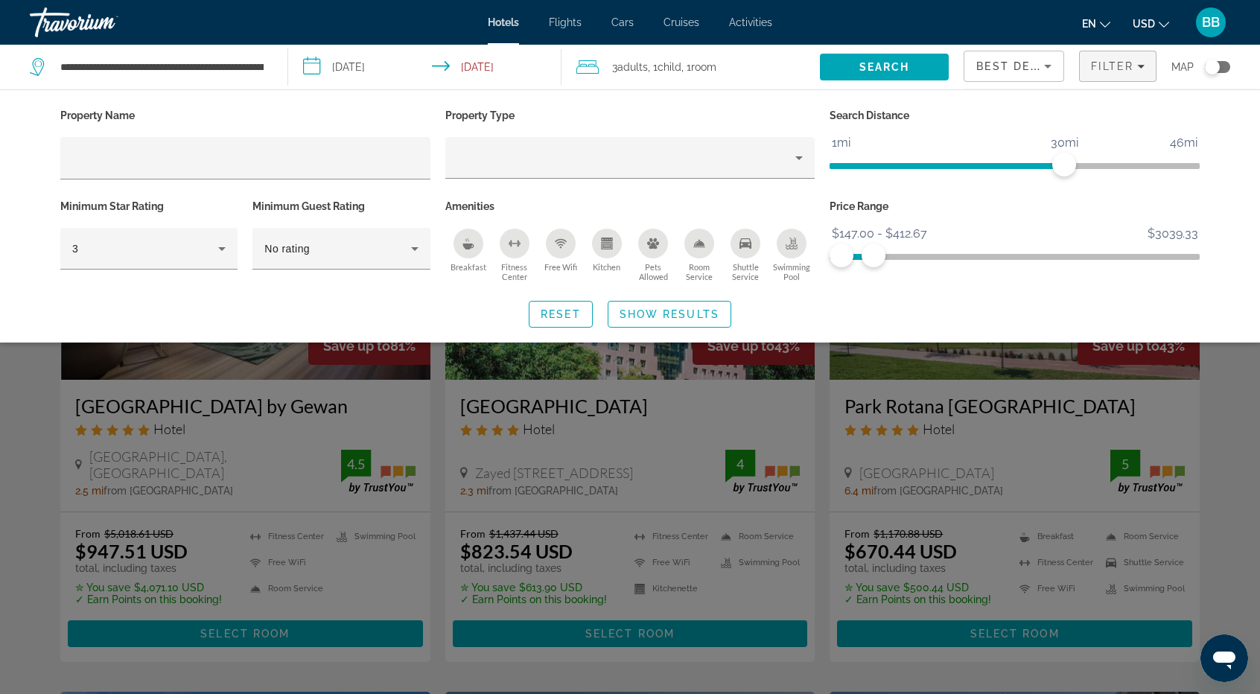
click at [1216, 70] on div "Toggle map" at bounding box center [1212, 67] width 15 height 15
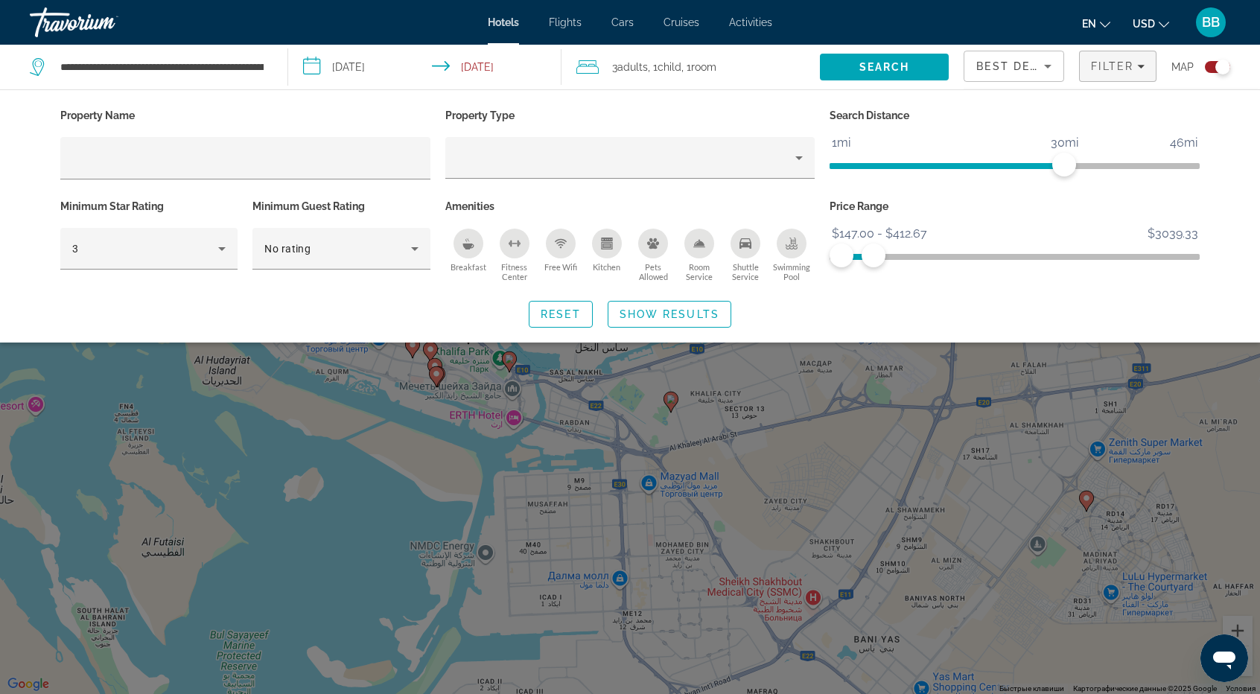
click at [1218, 64] on div "Toggle map" at bounding box center [1223, 67] width 15 height 15
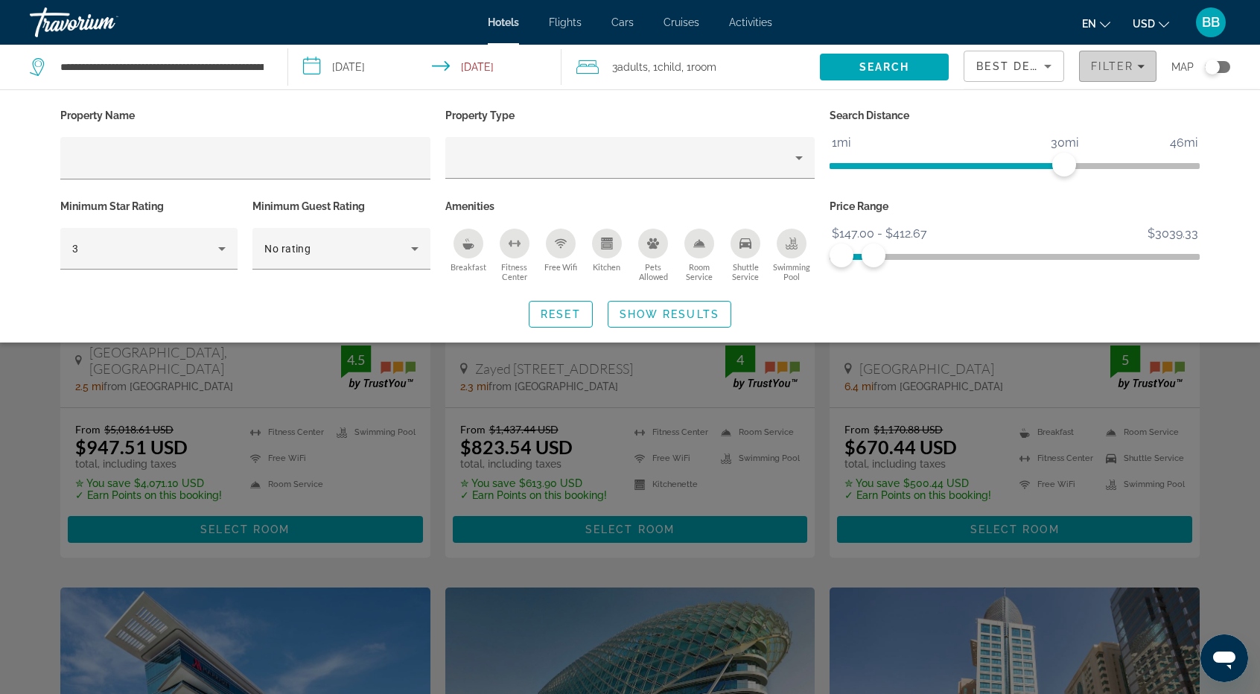
click at [1100, 71] on span "Filter" at bounding box center [1112, 66] width 42 height 12
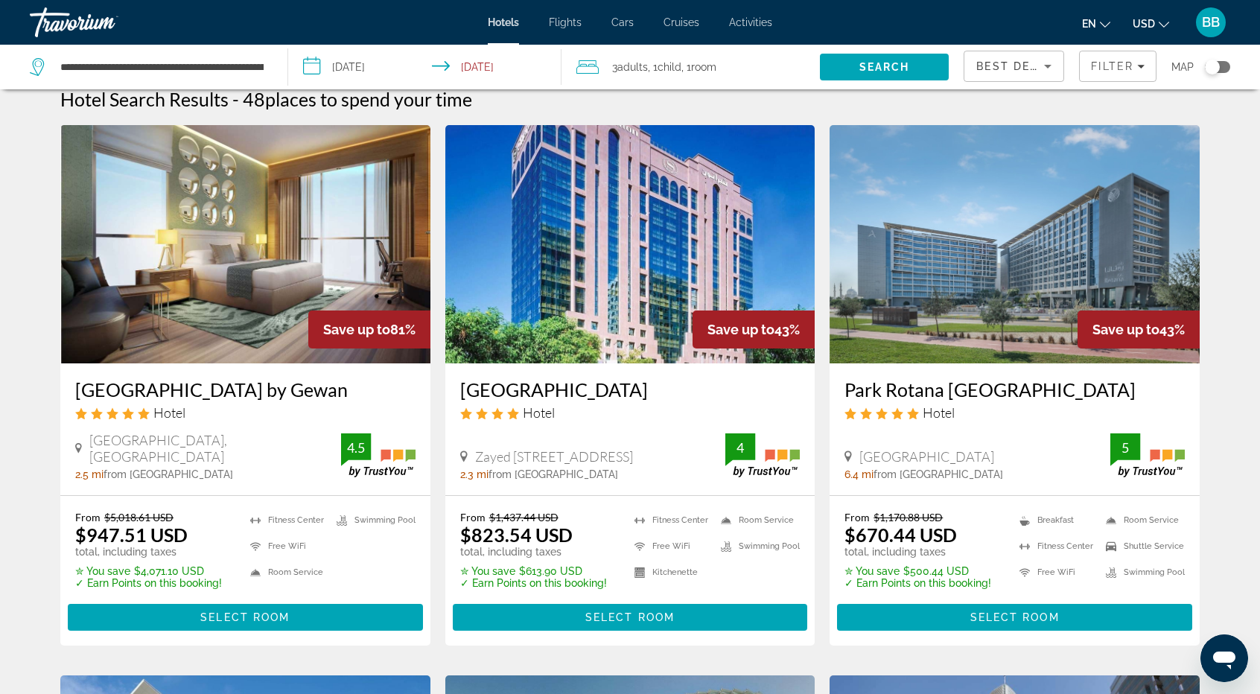
scroll to position [0, 0]
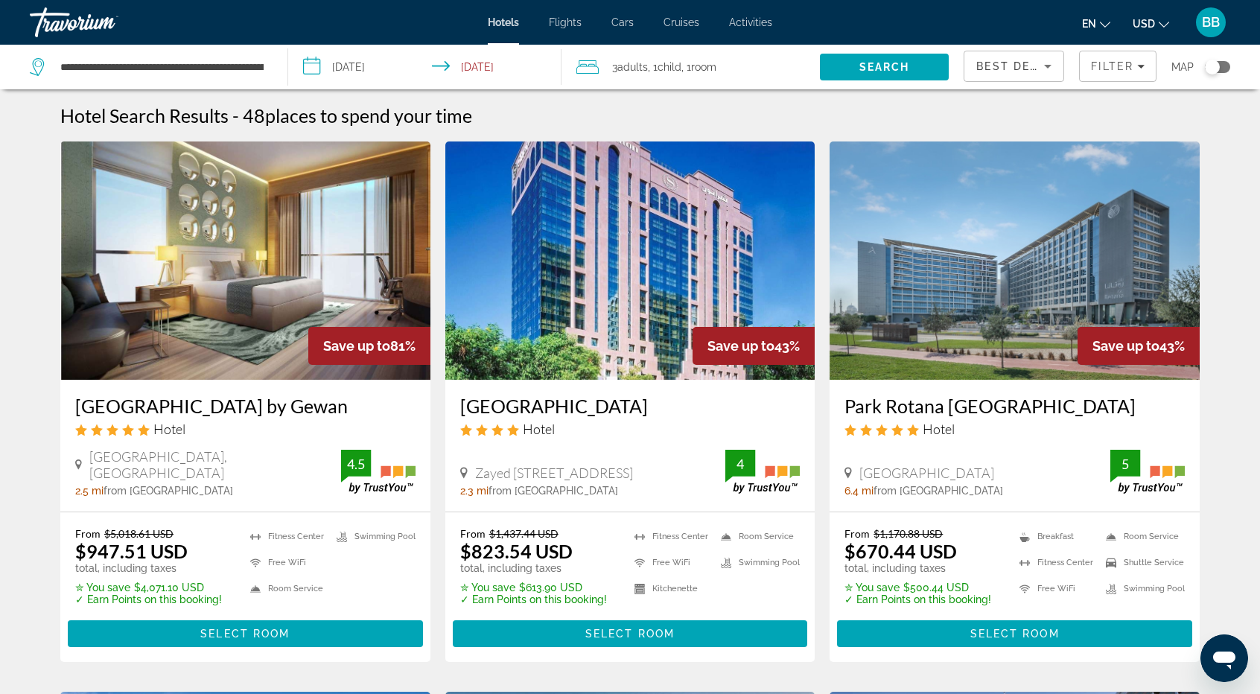
click at [1033, 69] on span "Best Deals" at bounding box center [1015, 66] width 77 height 12
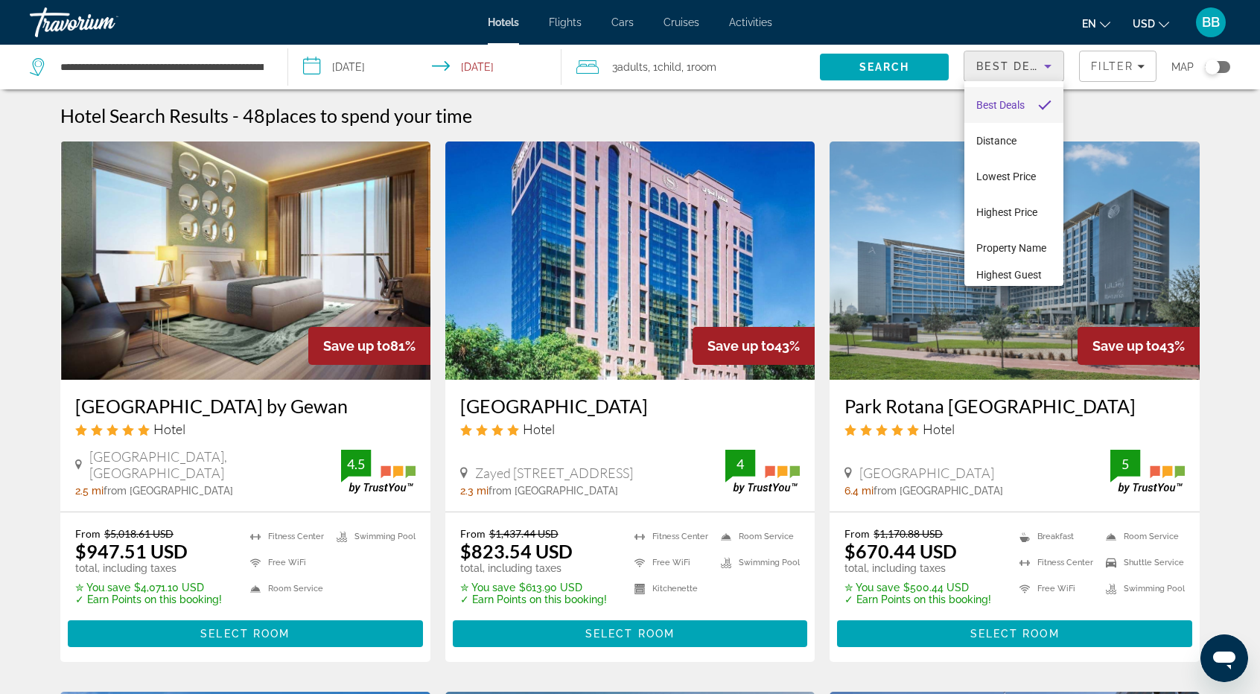
scroll to position [21, 0]
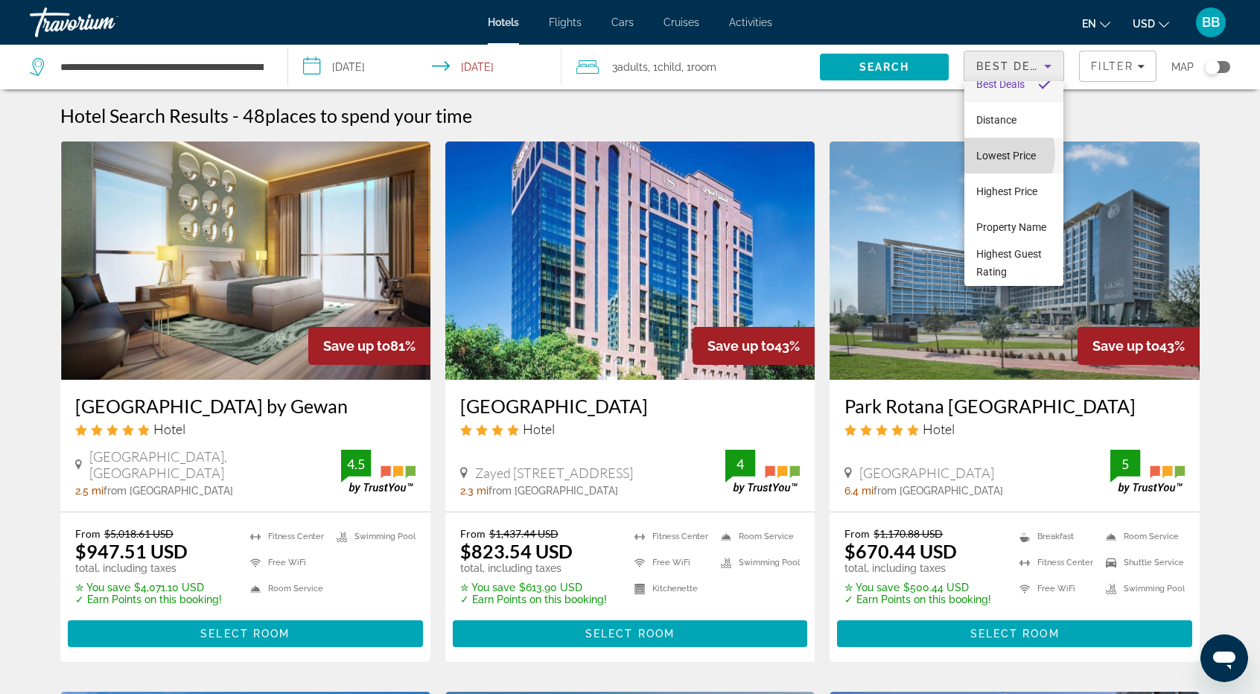
click at [992, 153] on span "Lowest Price" at bounding box center [1007, 156] width 60 height 12
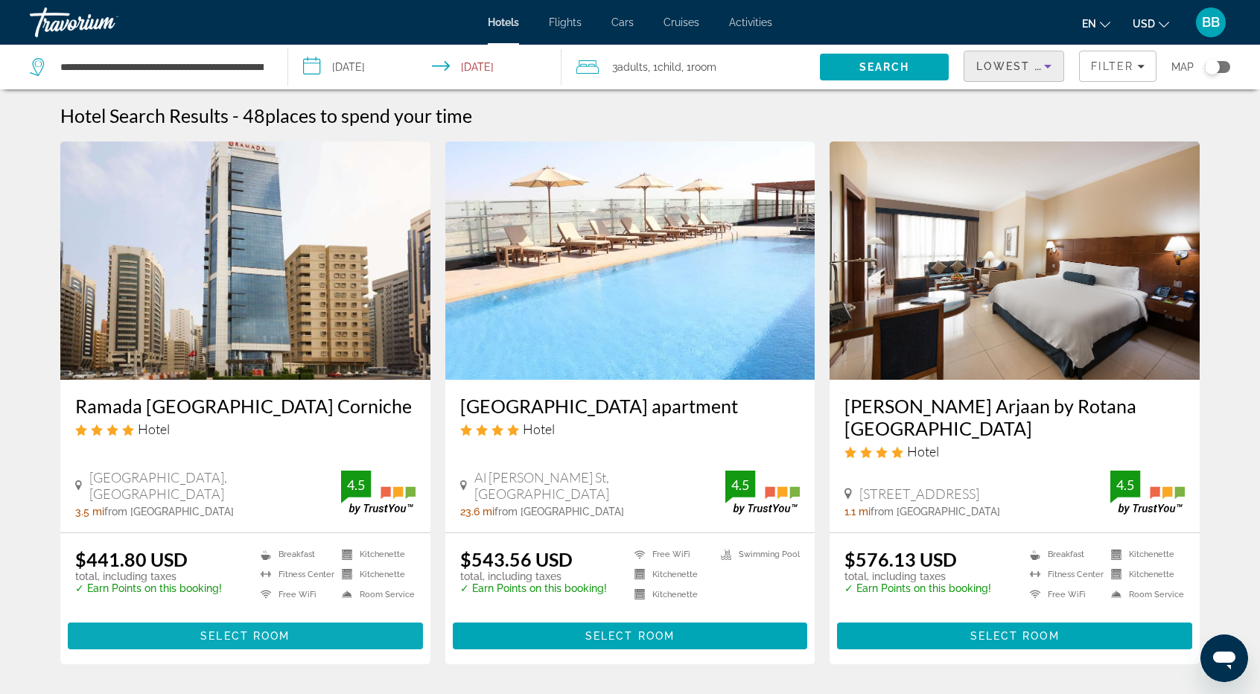
click at [271, 618] on span "Main content" at bounding box center [245, 636] width 355 height 36
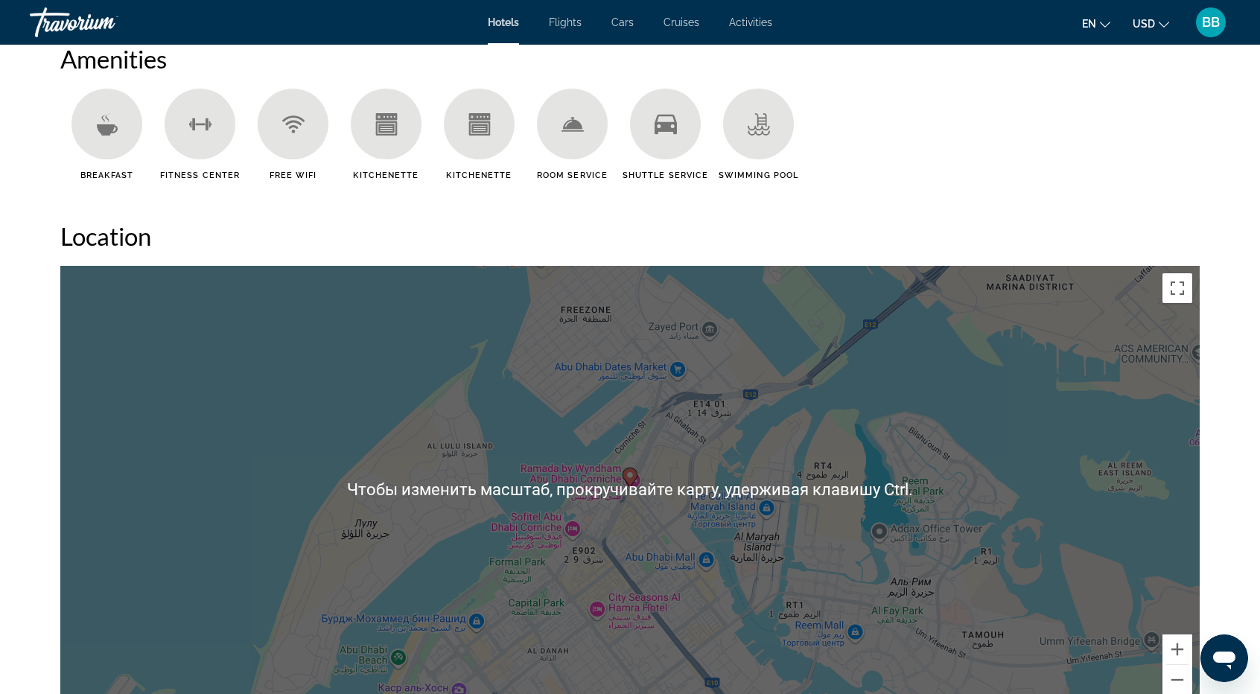
scroll to position [1266, 0]
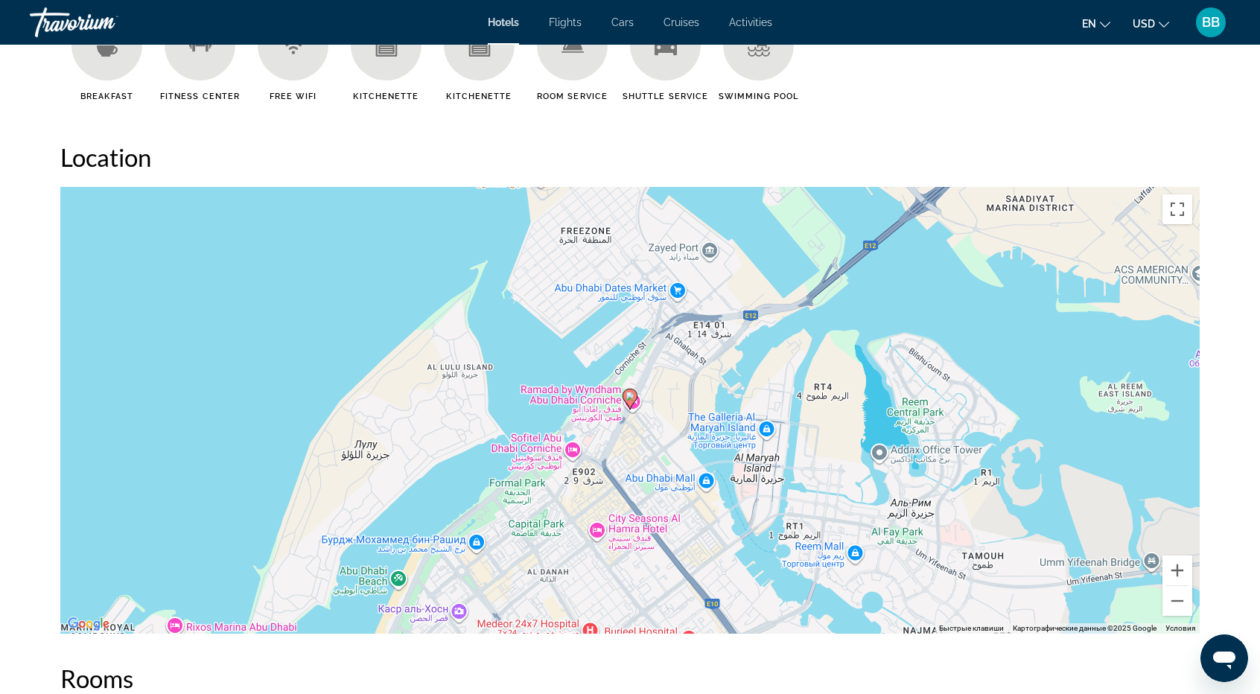
click at [633, 402] on icon "Main content" at bounding box center [630, 399] width 13 height 19
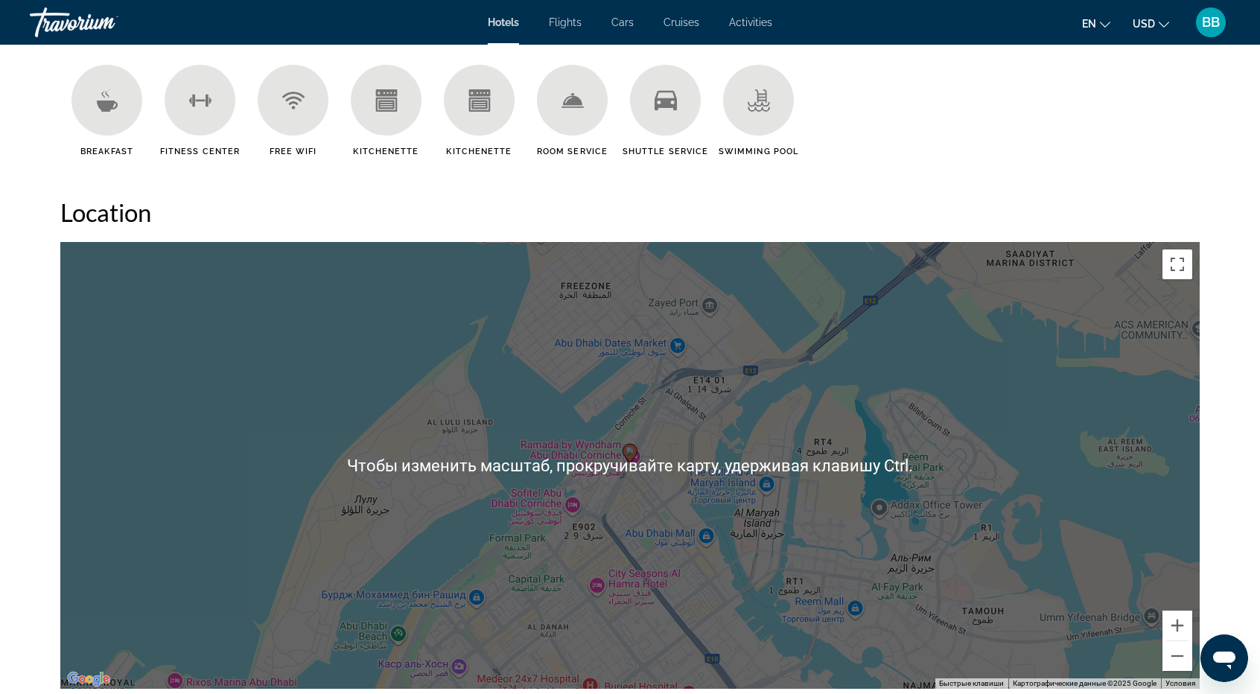
scroll to position [1192, 0]
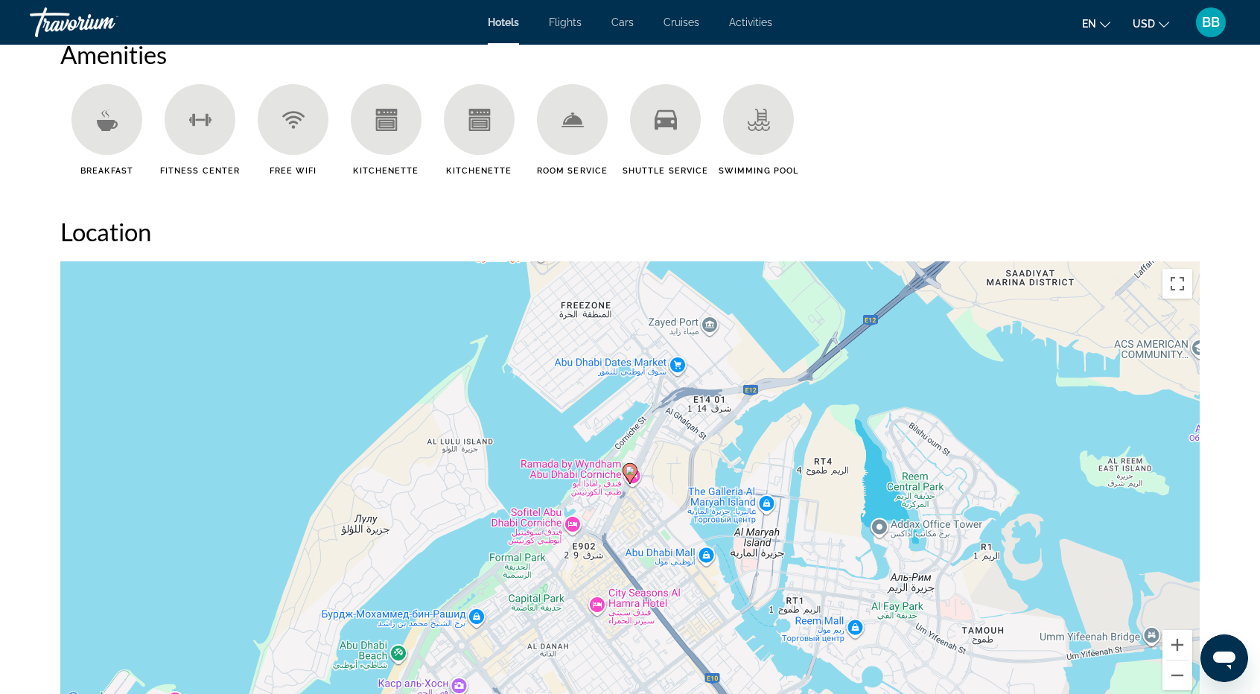
click at [632, 485] on gmp-advanced-marker "Main content" at bounding box center [630, 474] width 15 height 22
click at [632, 475] on image "Main content" at bounding box center [630, 470] width 9 height 9
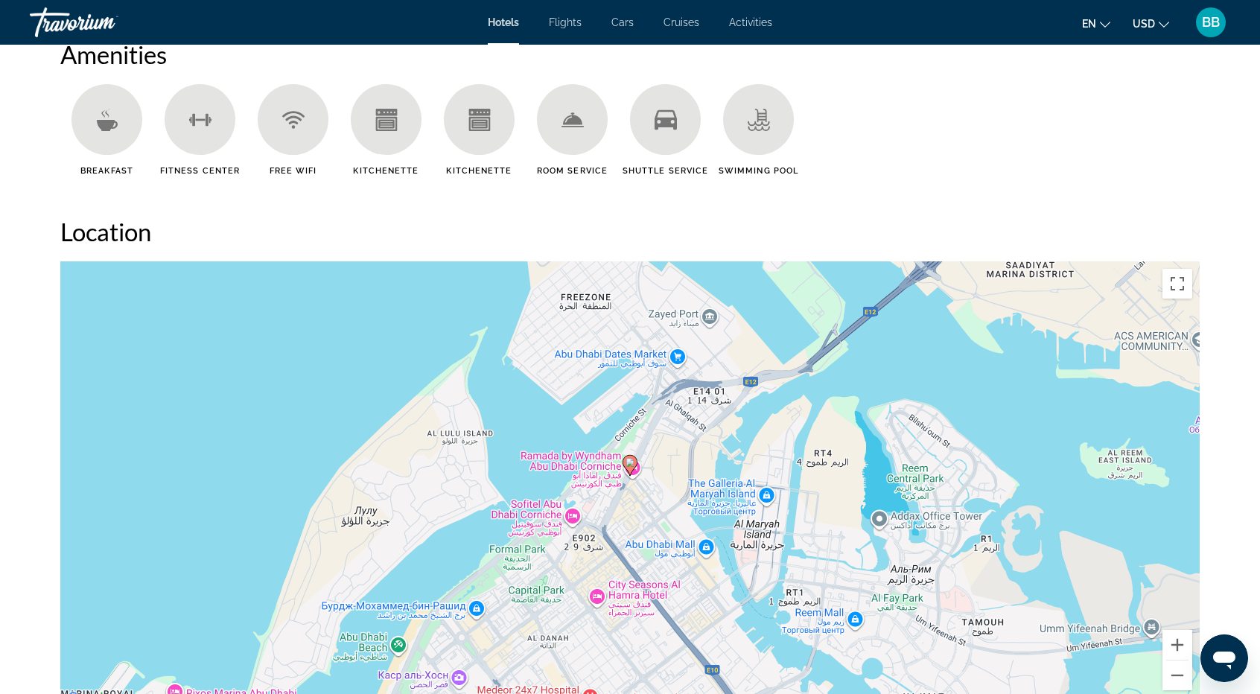
drag, startPoint x: 632, startPoint y: 475, endPoint x: 633, endPoint y: 464, distance: 10.5
click at [633, 464] on image "Main content" at bounding box center [630, 462] width 9 height 9
click at [628, 466] on image "Main content" at bounding box center [630, 462] width 9 height 9
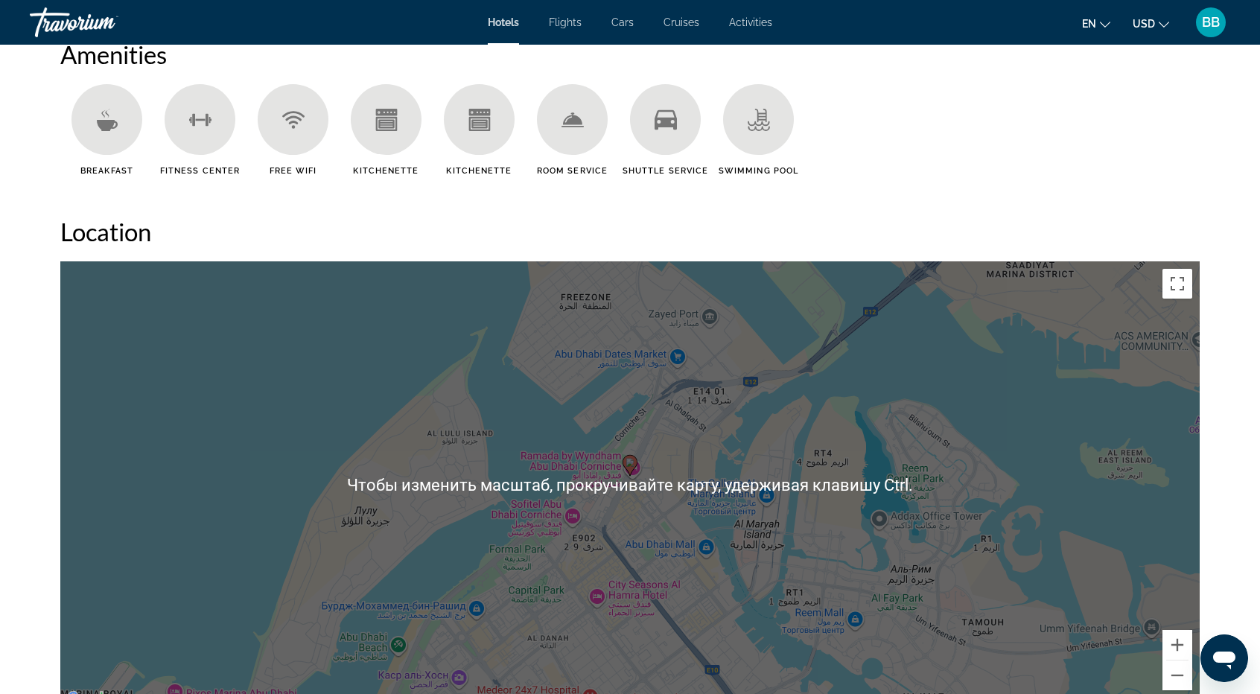
scroll to position [1117, 0]
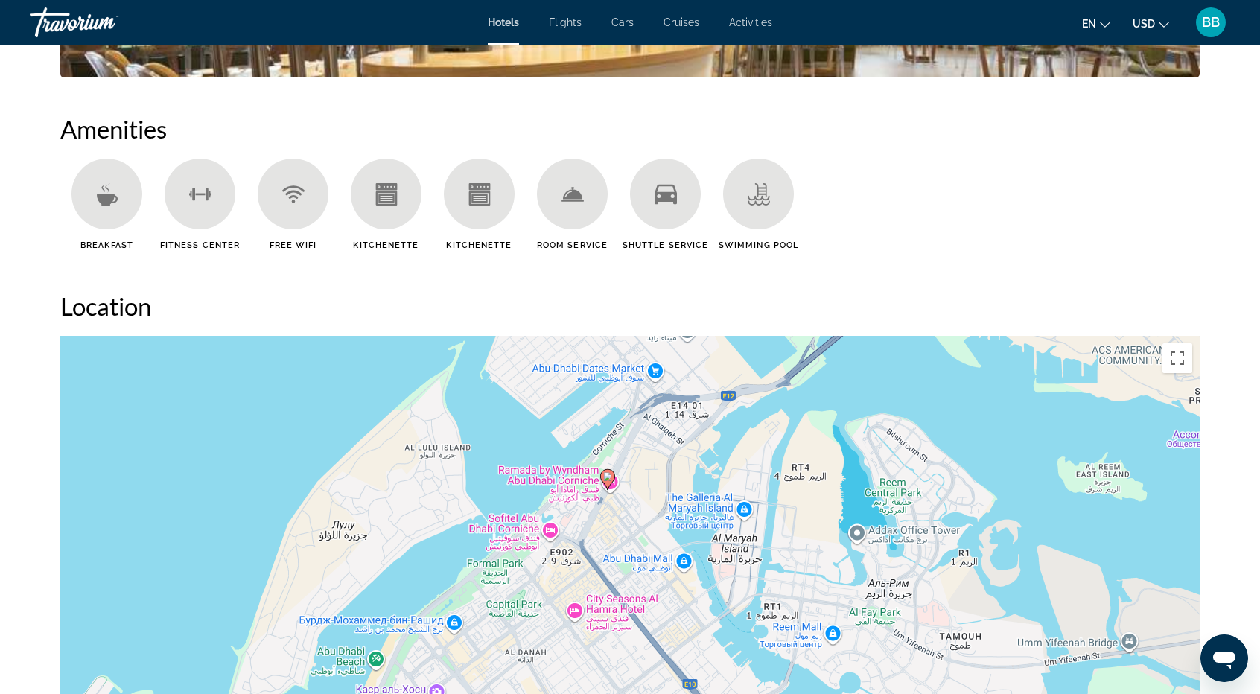
drag, startPoint x: 632, startPoint y: 541, endPoint x: 611, endPoint y: 481, distance: 63.8
click at [611, 481] on image "Main content" at bounding box center [607, 476] width 9 height 9
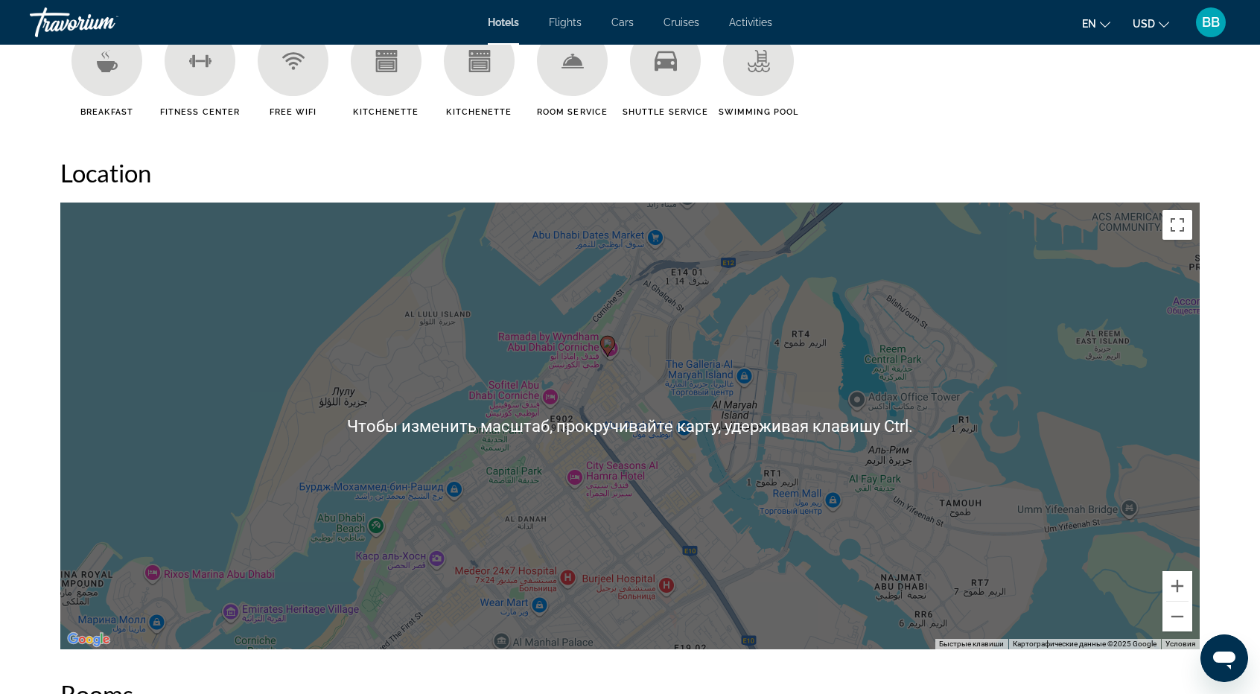
scroll to position [1341, 0]
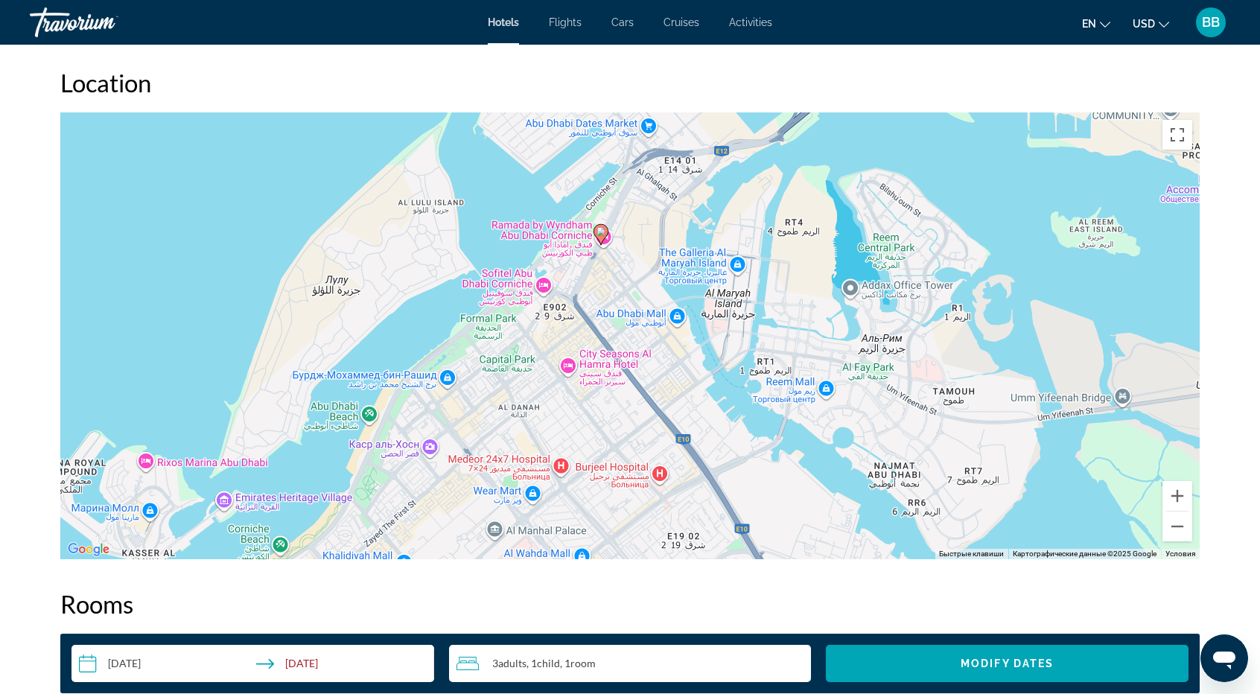
drag, startPoint x: 609, startPoint y: 458, endPoint x: 602, endPoint y: 434, distance: 25.5
click at [602, 434] on div "Чтобы активировать перетаскивание с помощью клавиатуры, нажмите Alt + Ввод. Пос…" at bounding box center [630, 335] width 1140 height 447
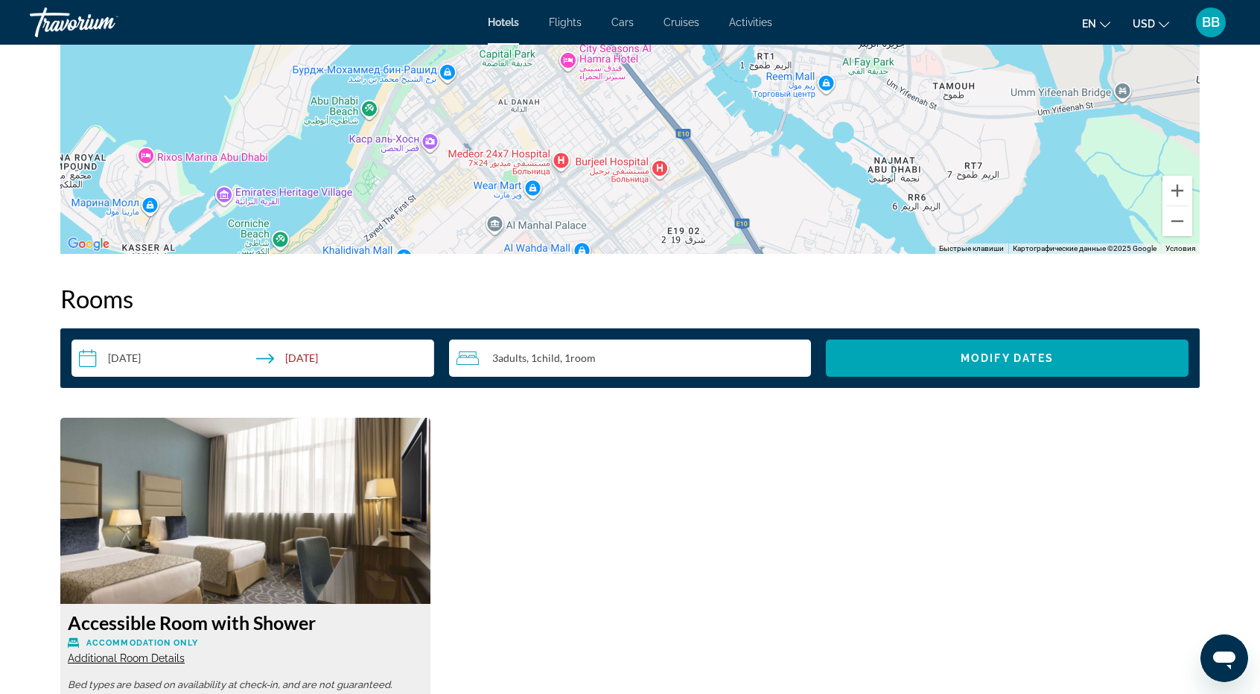
scroll to position [1551, 0]
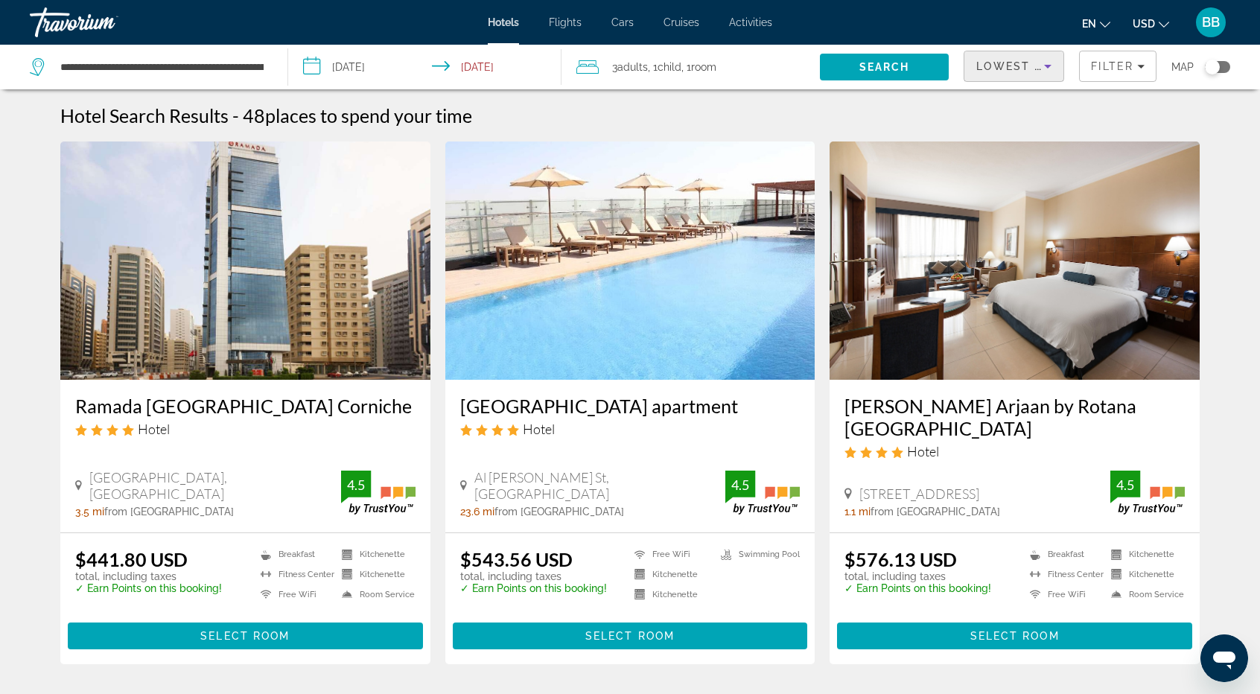
click at [1044, 65] on icon "Sort by" at bounding box center [1048, 66] width 18 height 18
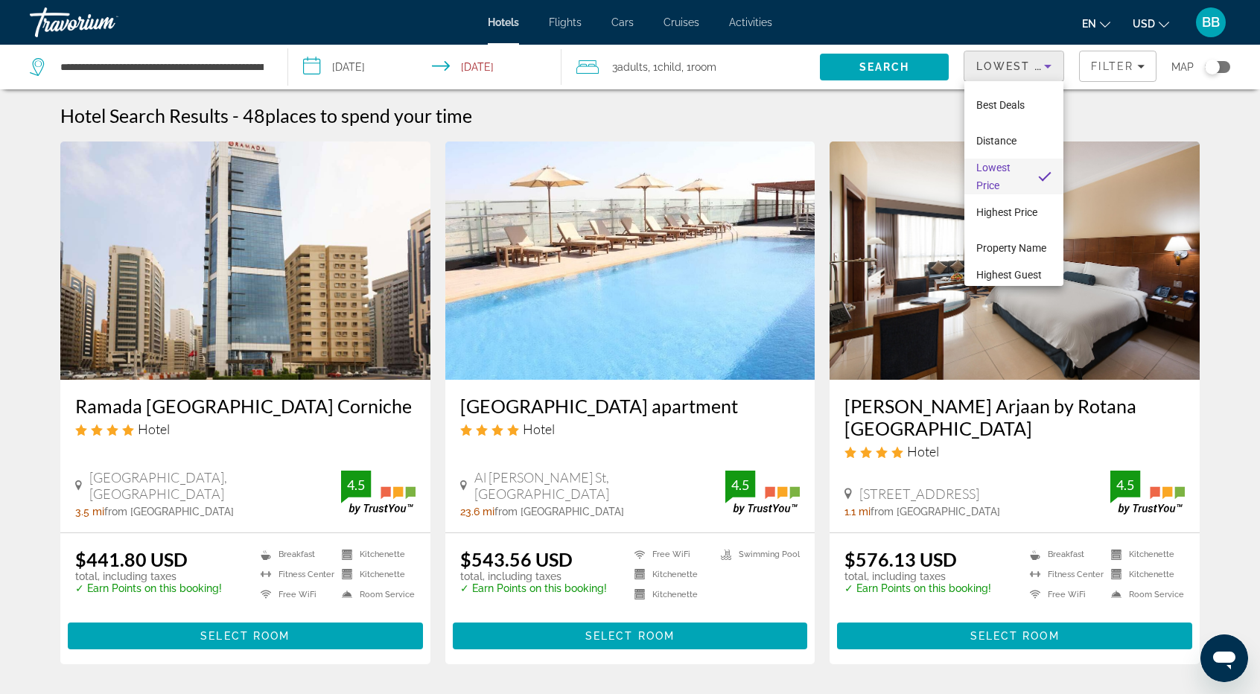
click at [1211, 114] on div at bounding box center [630, 347] width 1260 height 694
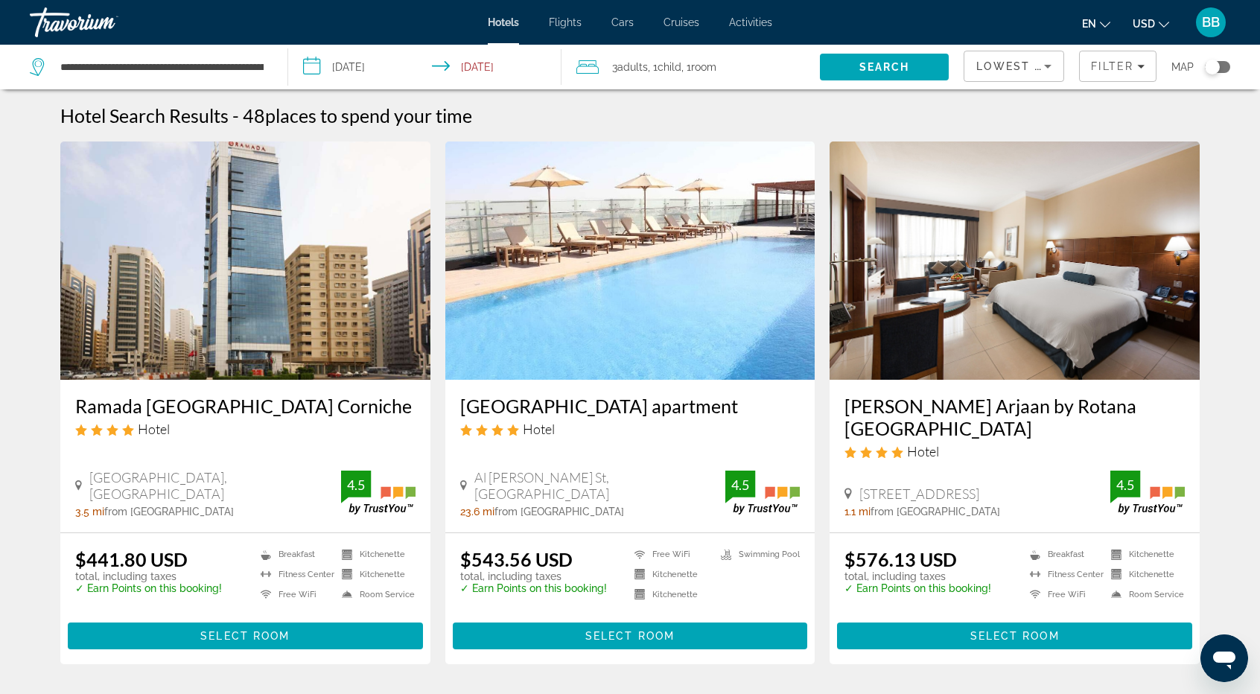
click at [353, 66] on input "**********" at bounding box center [427, 69] width 279 height 49
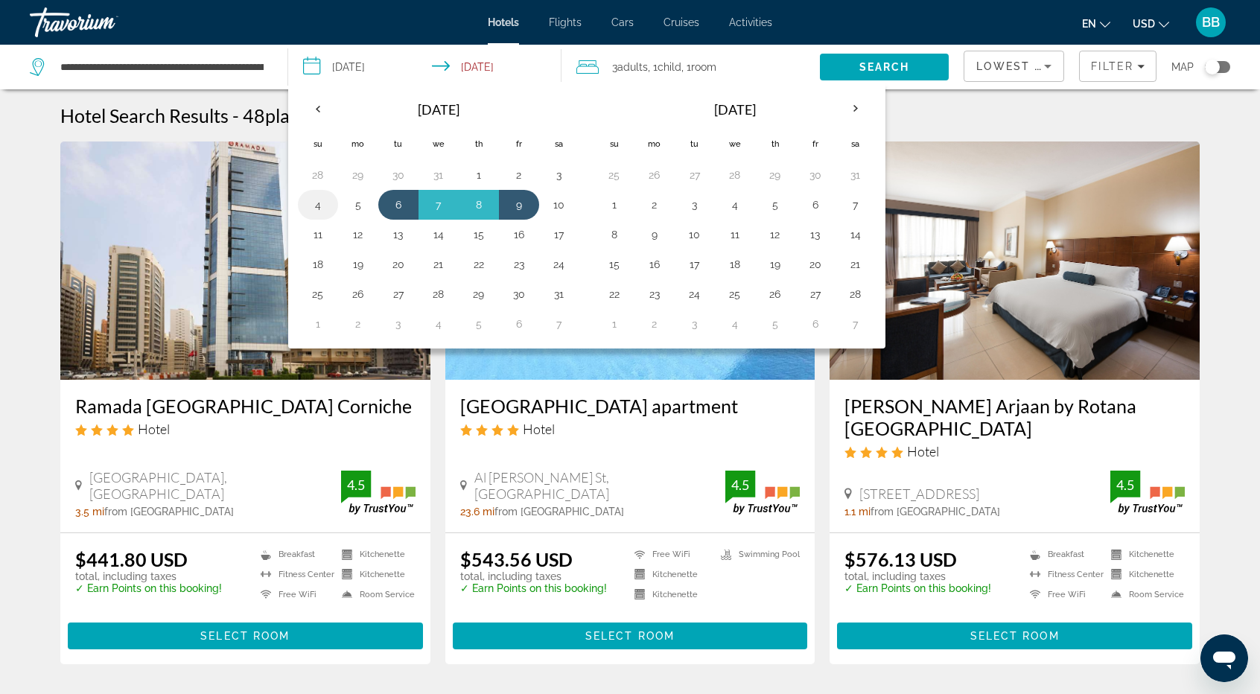
click at [319, 197] on button "4" at bounding box center [318, 204] width 24 height 21
click at [514, 203] on button "9" at bounding box center [519, 204] width 24 height 21
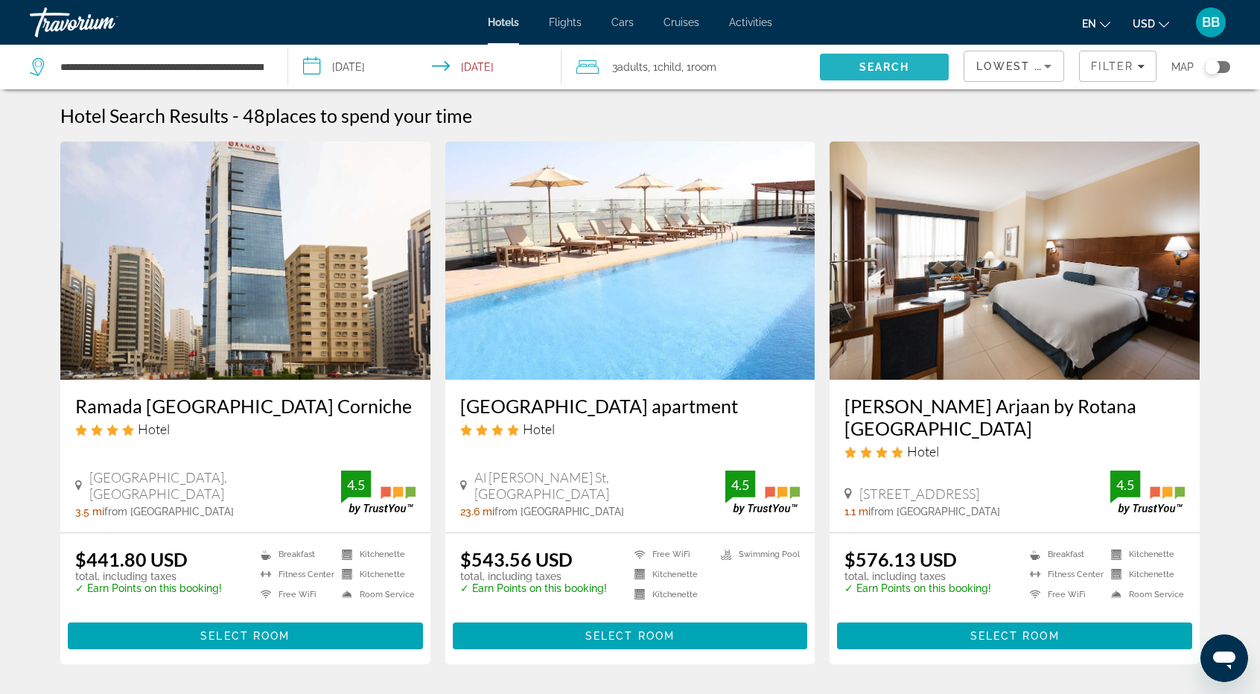
click at [895, 66] on span "Search" at bounding box center [885, 67] width 51 height 12
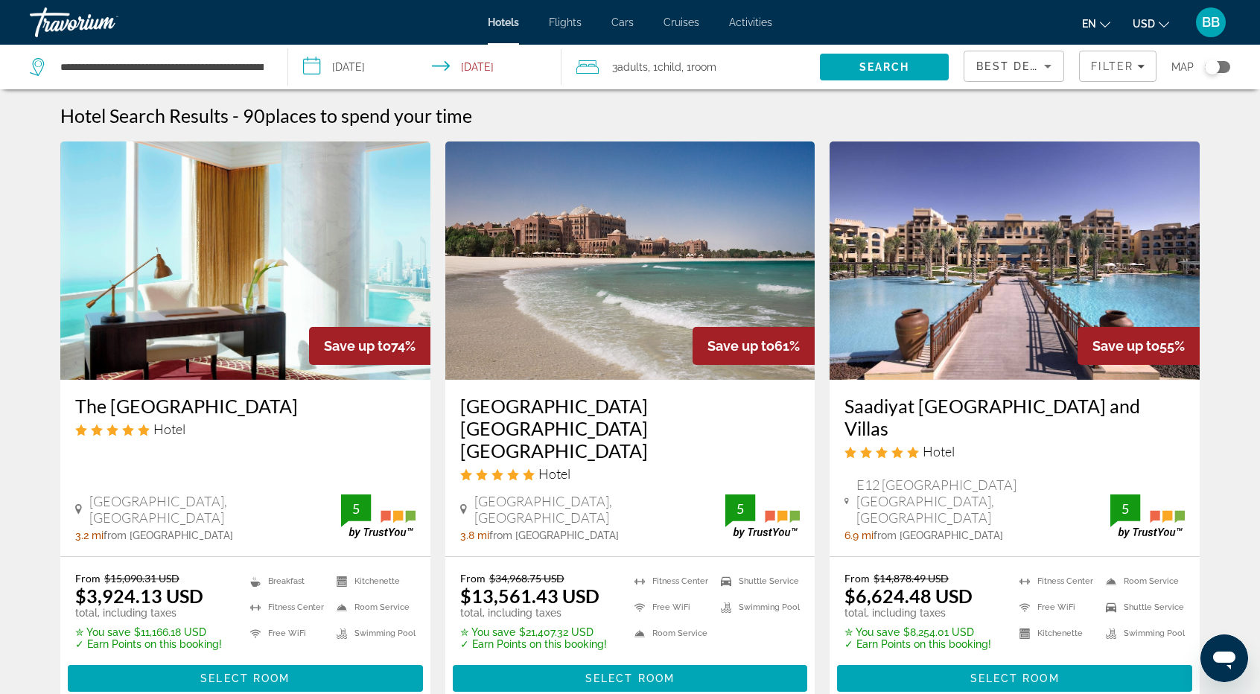
click at [1050, 64] on icon "Sort by" at bounding box center [1048, 66] width 18 height 18
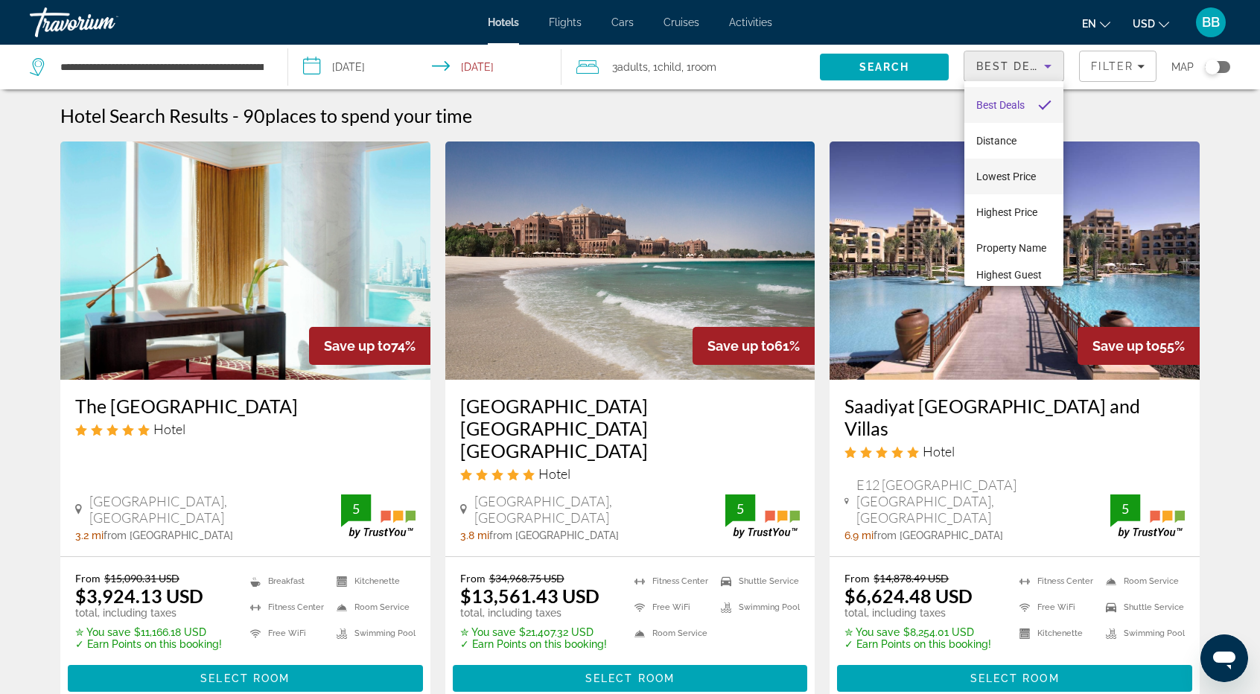
click at [1019, 177] on span "Lowest Price" at bounding box center [1007, 177] width 60 height 12
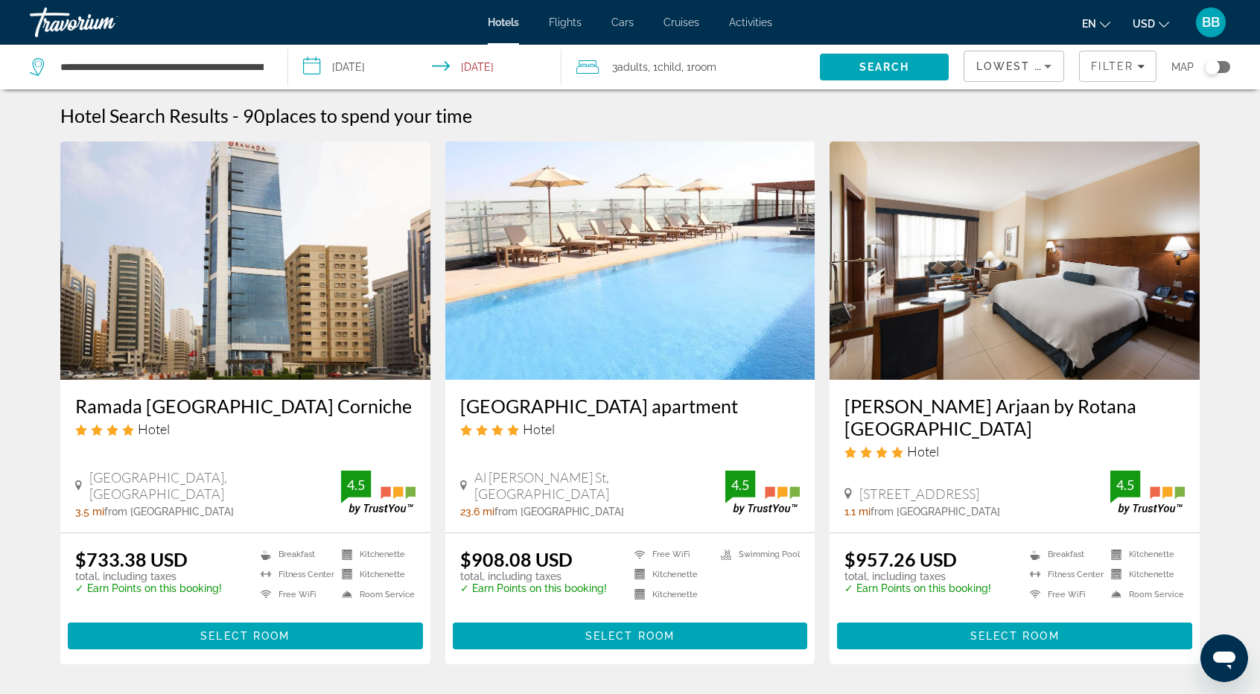
click at [358, 63] on input "**********" at bounding box center [427, 69] width 279 height 49
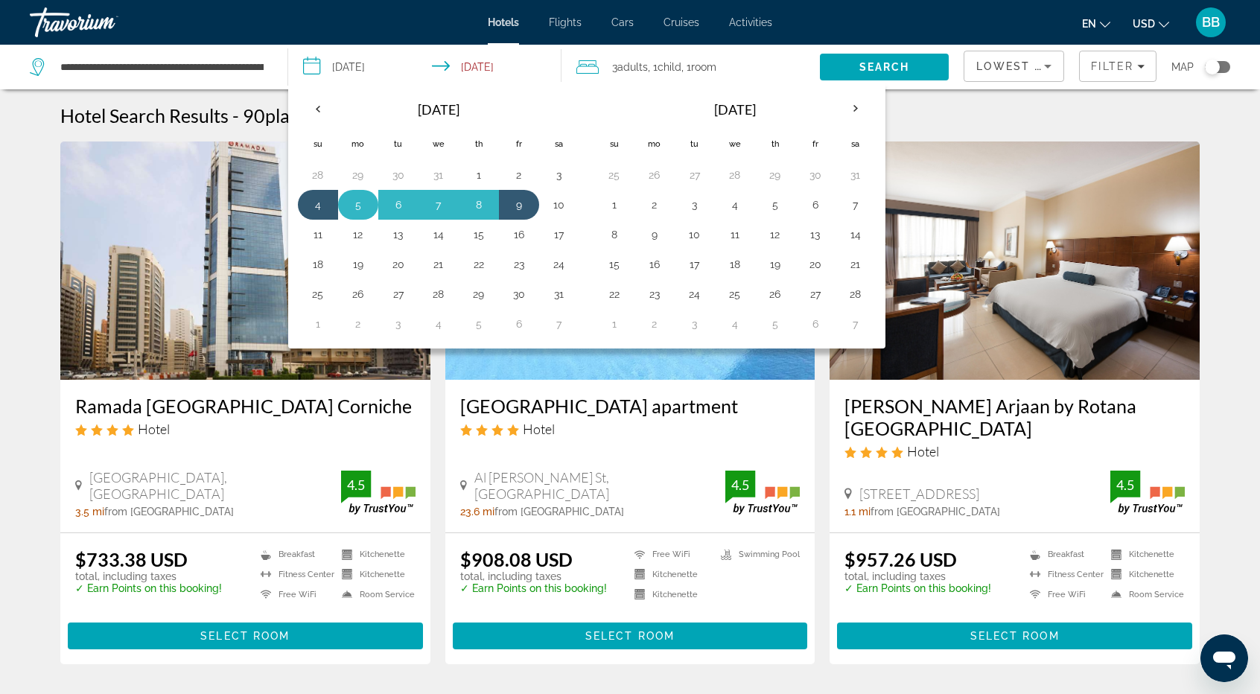
click at [347, 200] on button "5" at bounding box center [358, 204] width 24 height 21
click at [511, 203] on button "9" at bounding box center [519, 204] width 24 height 21
type input "**********"
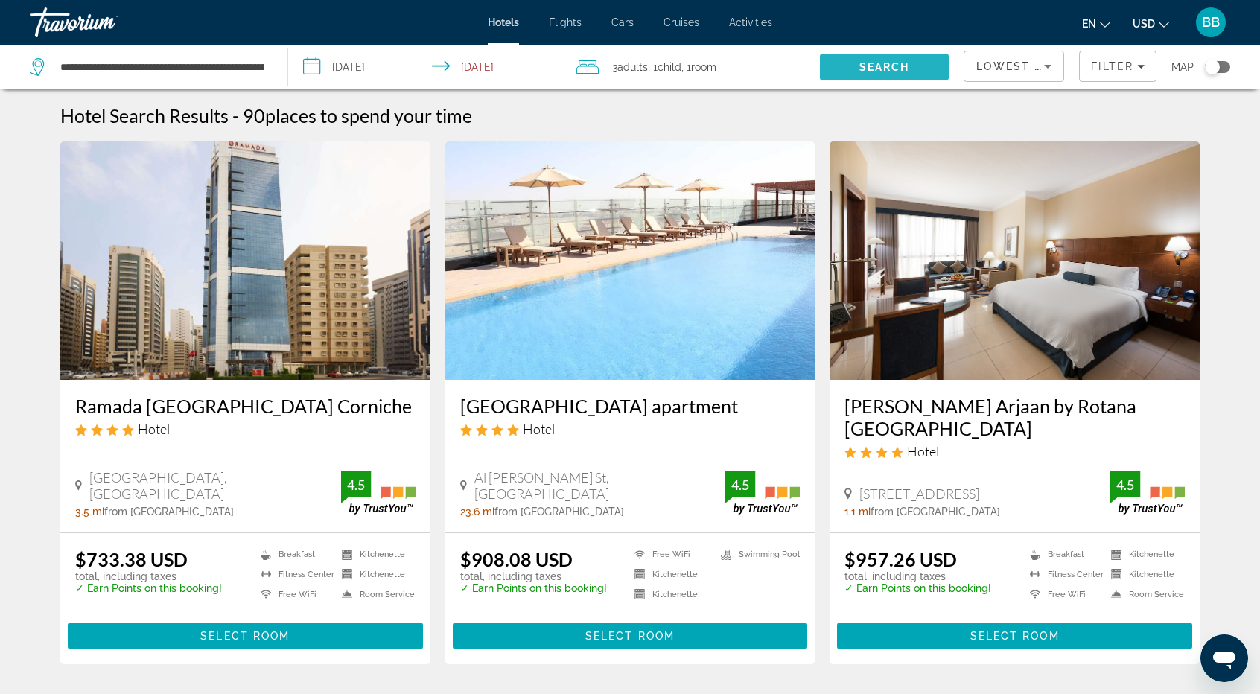
click at [886, 62] on span "Search" at bounding box center [885, 67] width 51 height 12
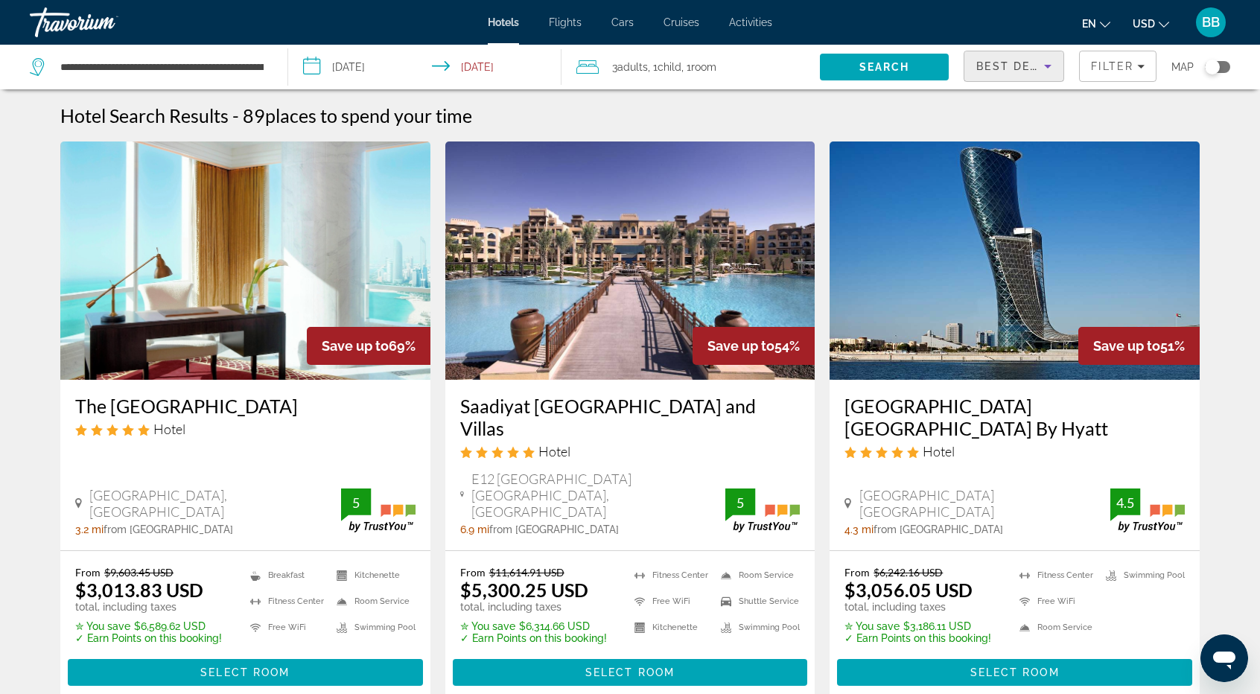
click at [1046, 62] on icon "Sort by" at bounding box center [1048, 66] width 18 height 18
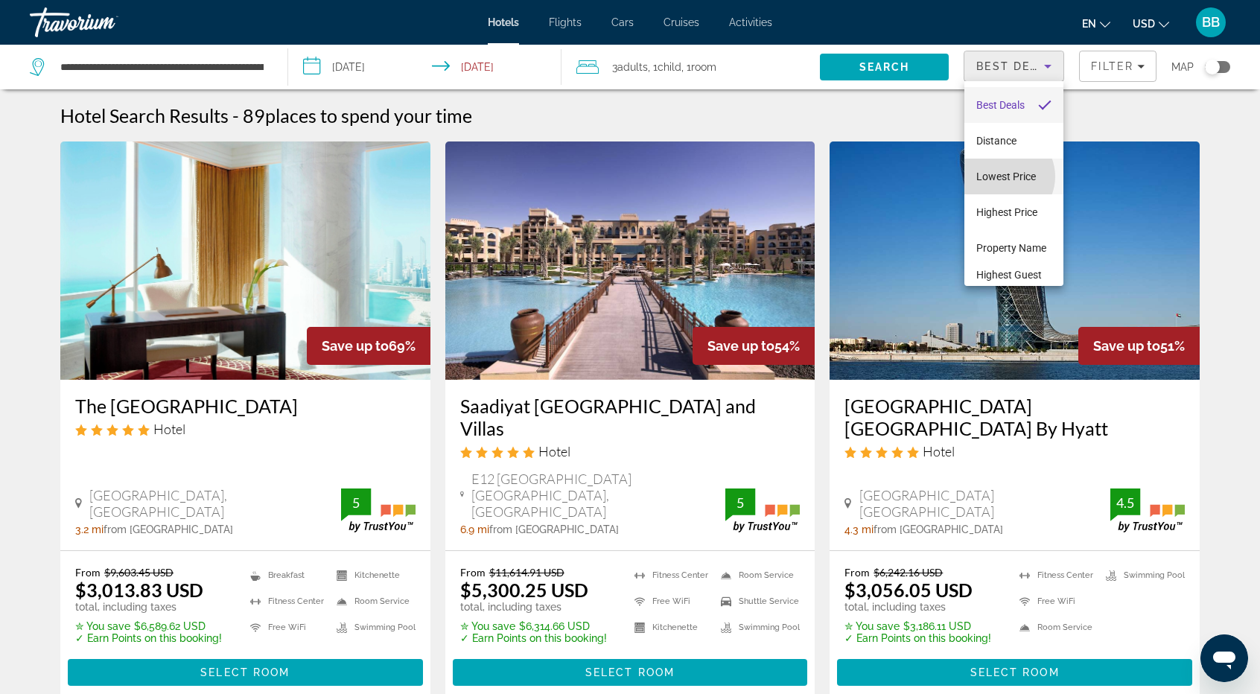
click at [1004, 177] on span "Lowest Price" at bounding box center [1007, 177] width 60 height 12
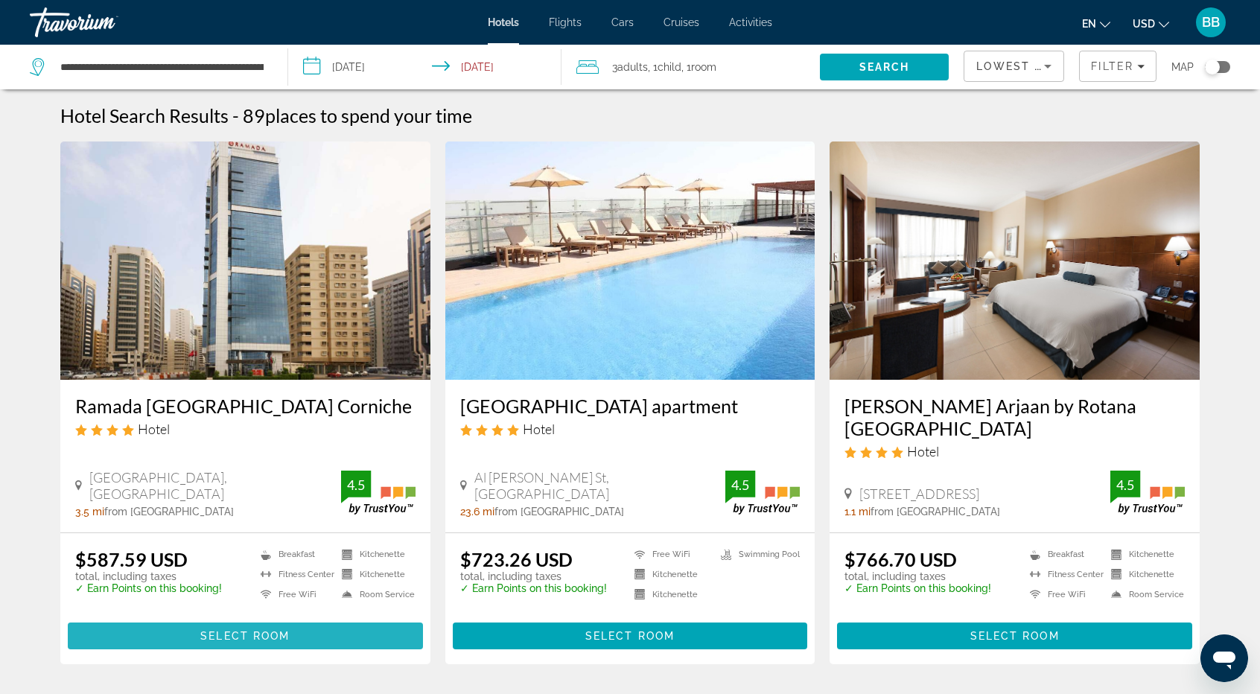
click at [222, 630] on span "Select Room" at bounding box center [244, 636] width 89 height 12
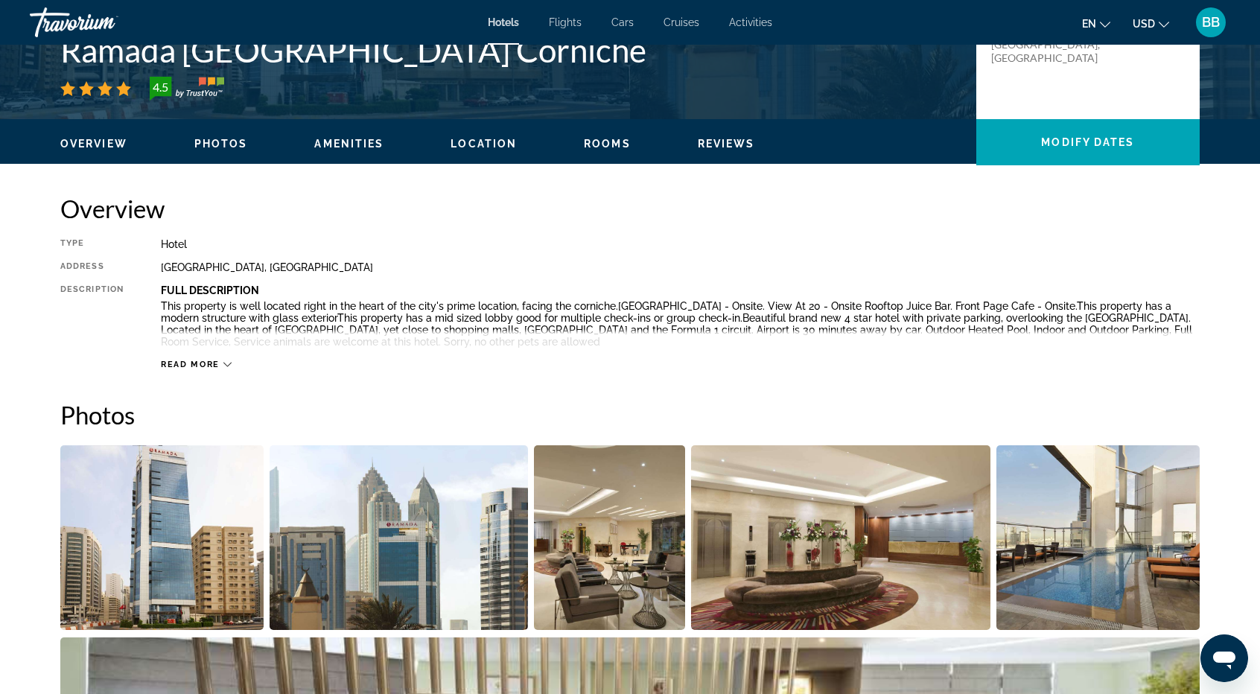
scroll to position [298, 0]
